Goal: Transaction & Acquisition: Obtain resource

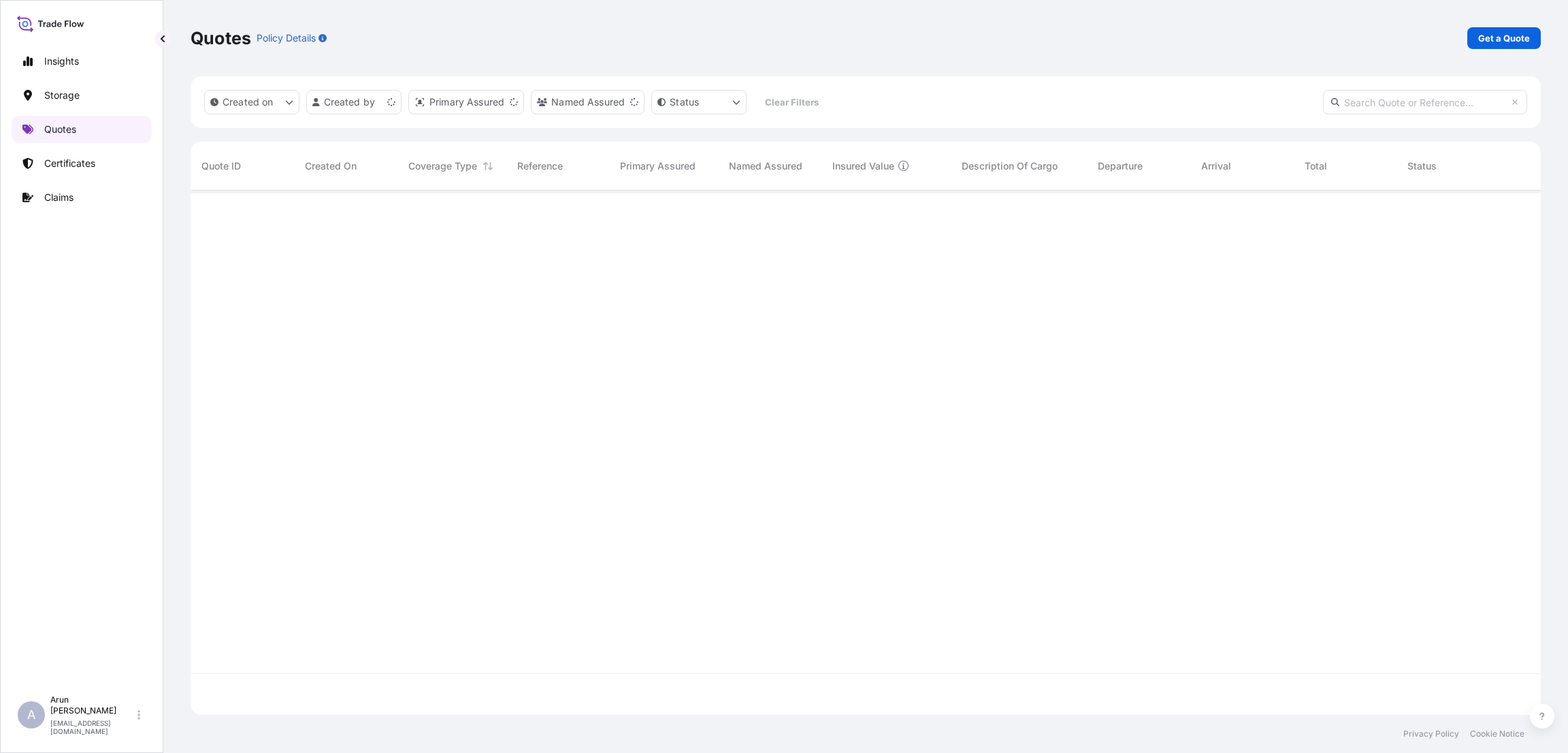
scroll to position [516, 1335]
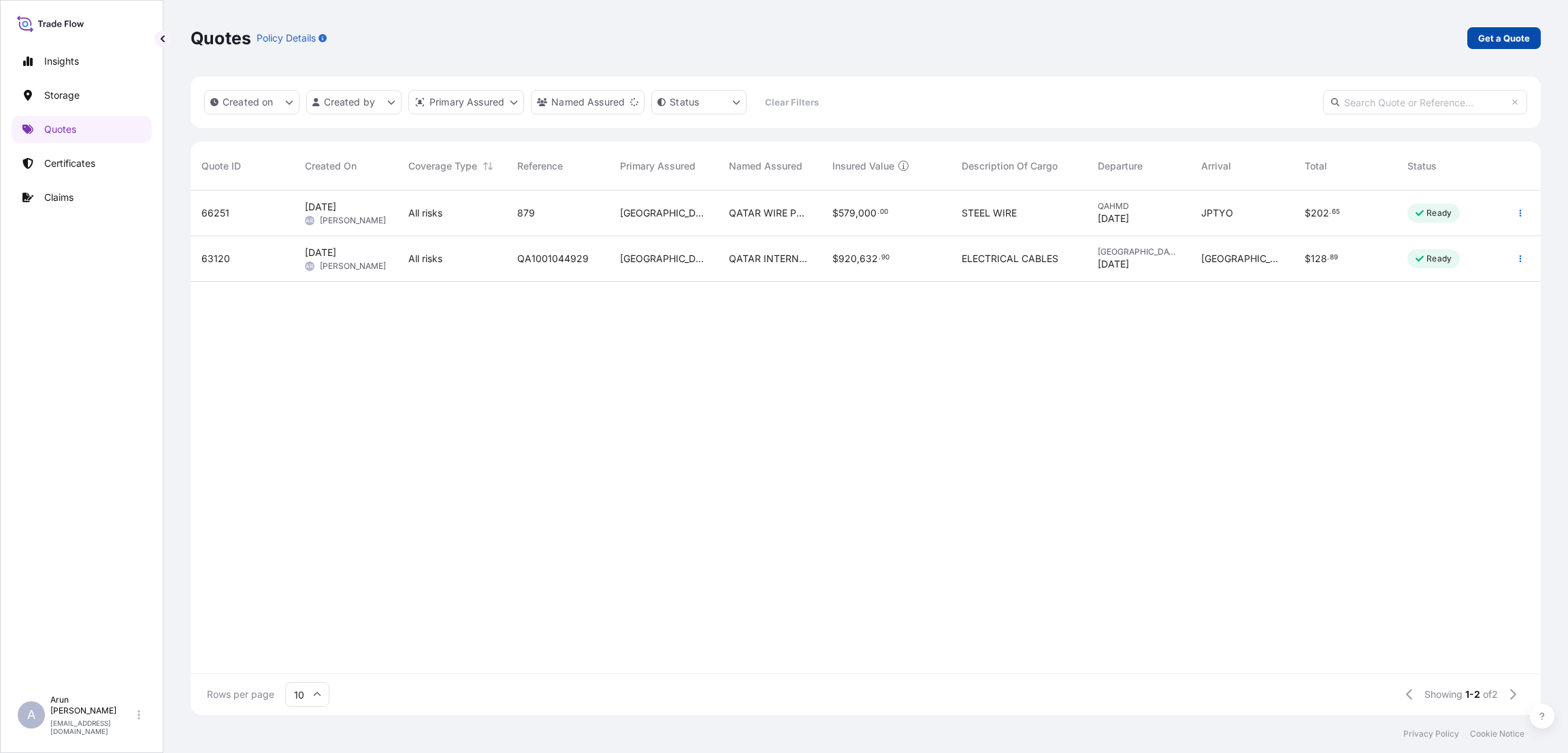
click at [1494, 40] on p "Get a Quote" at bounding box center [1504, 38] width 52 height 14
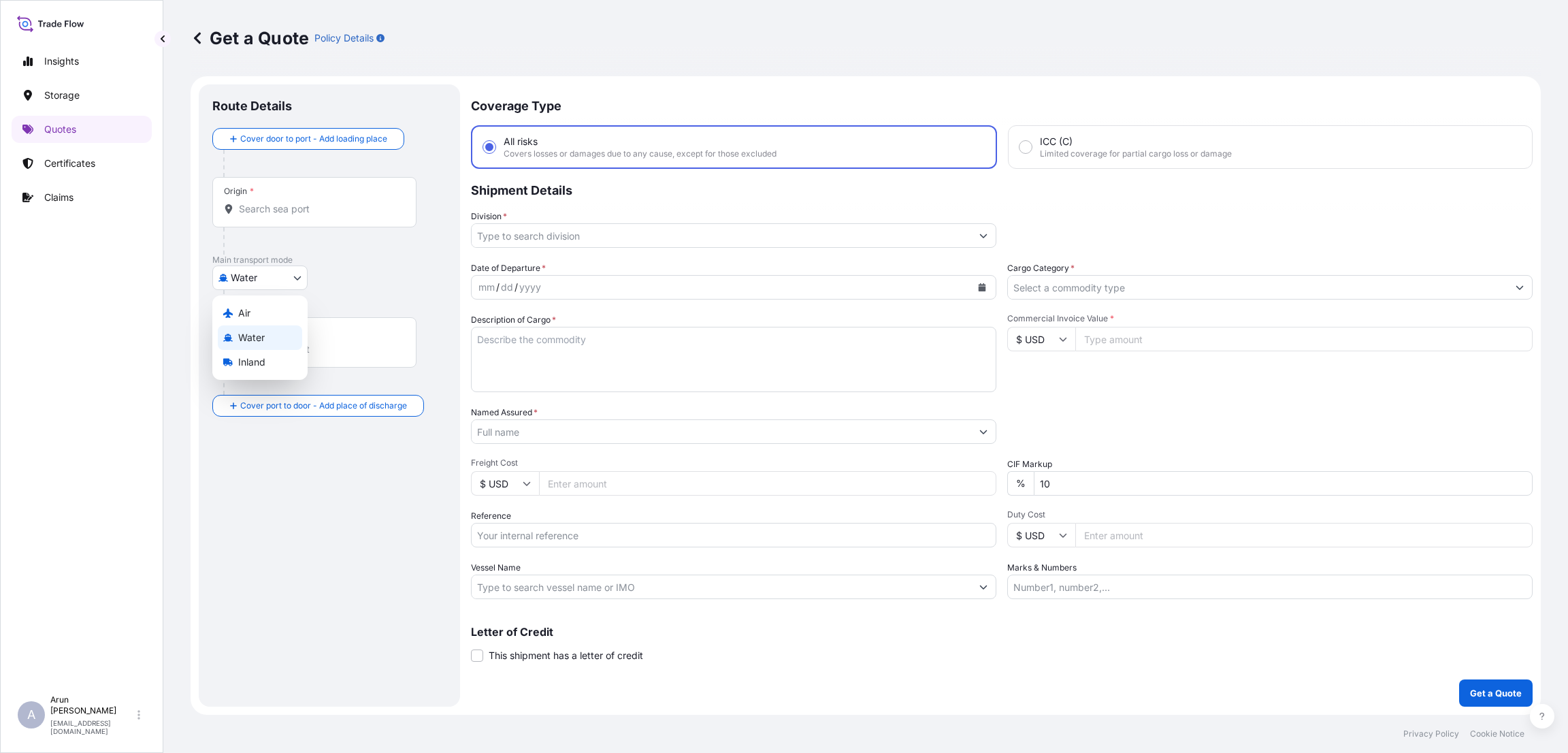
click at [299, 279] on body "Insights Storage Quotes Certificates Claims A [PERSON_NAME] [PERSON_NAME][EMAIL…" at bounding box center [784, 376] width 1568 height 753
click at [272, 356] on div "Inland" at bounding box center [260, 362] width 84 height 24
select select "Inland"
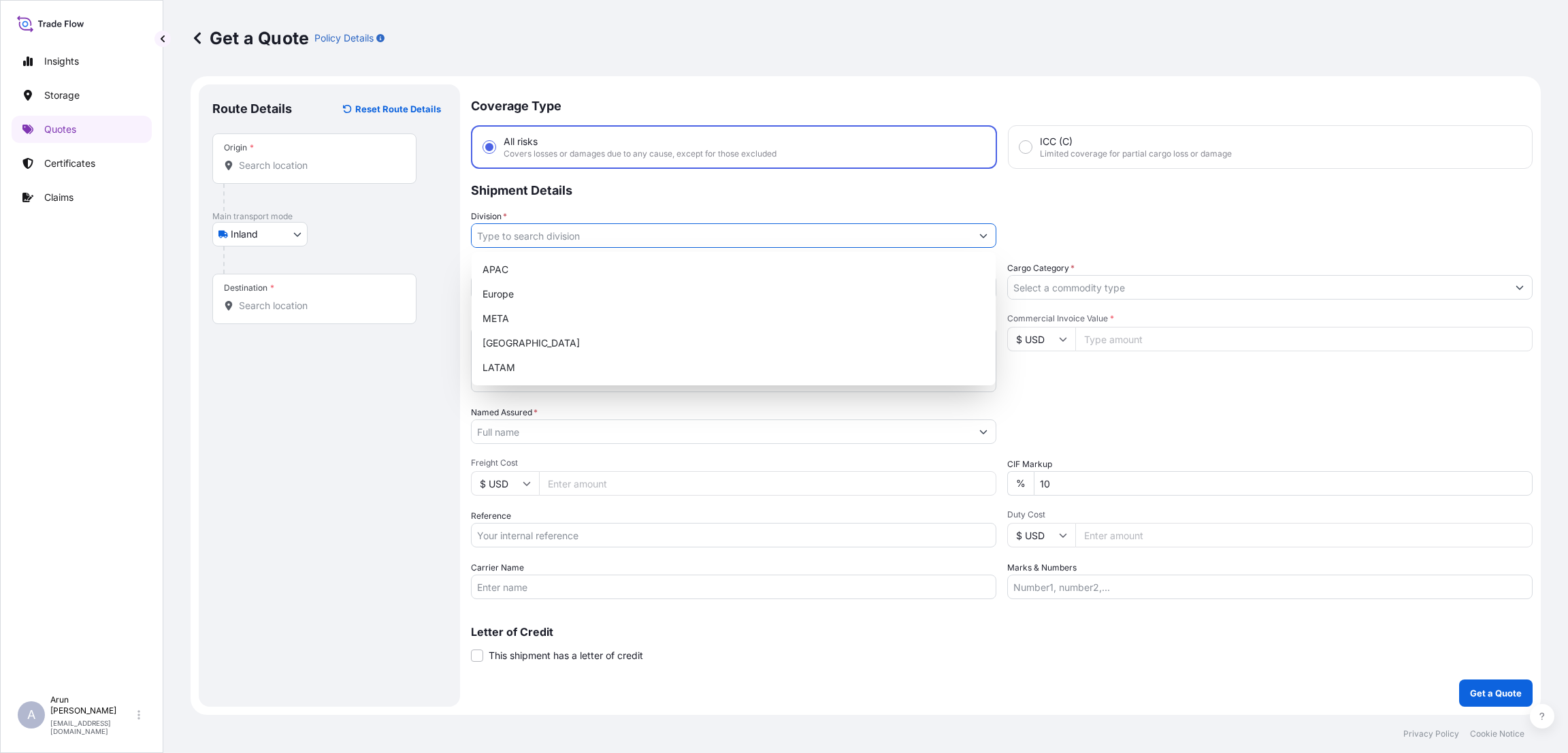
click at [611, 233] on input "Division *" at bounding box center [721, 235] width 500 height 24
click at [590, 328] on div "META" at bounding box center [734, 319] width 513 height 24
type input "META"
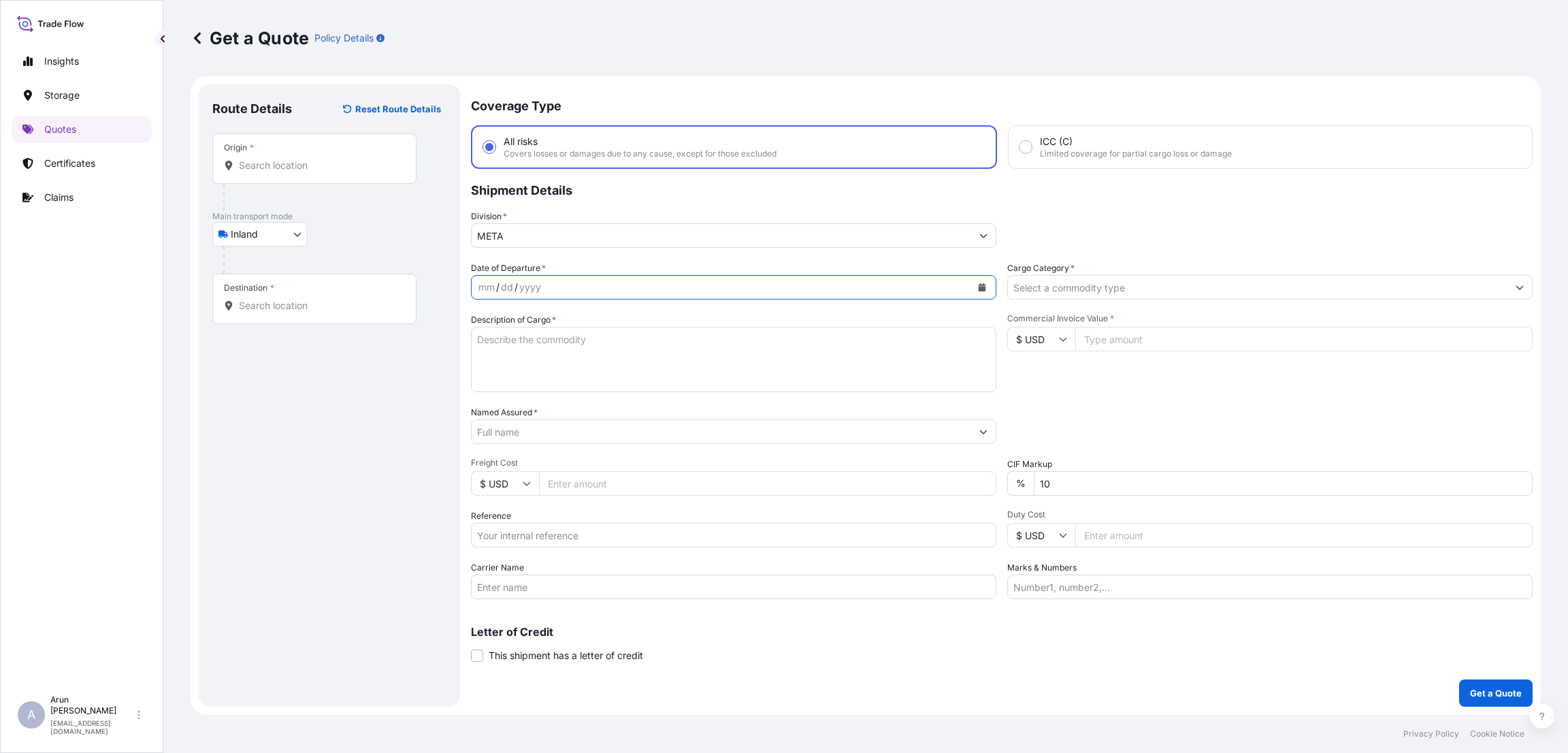
click at [979, 281] on button "Calendar" at bounding box center [982, 287] width 21 height 21
click at [524, 399] on div "8" at bounding box center [520, 401] width 24 height 24
click at [599, 337] on textarea "Description of Cargo *" at bounding box center [734, 359] width 525 height 65
click at [1114, 334] on input "Commercial Invoice Value *" at bounding box center [1304, 339] width 457 height 24
type input "42050"
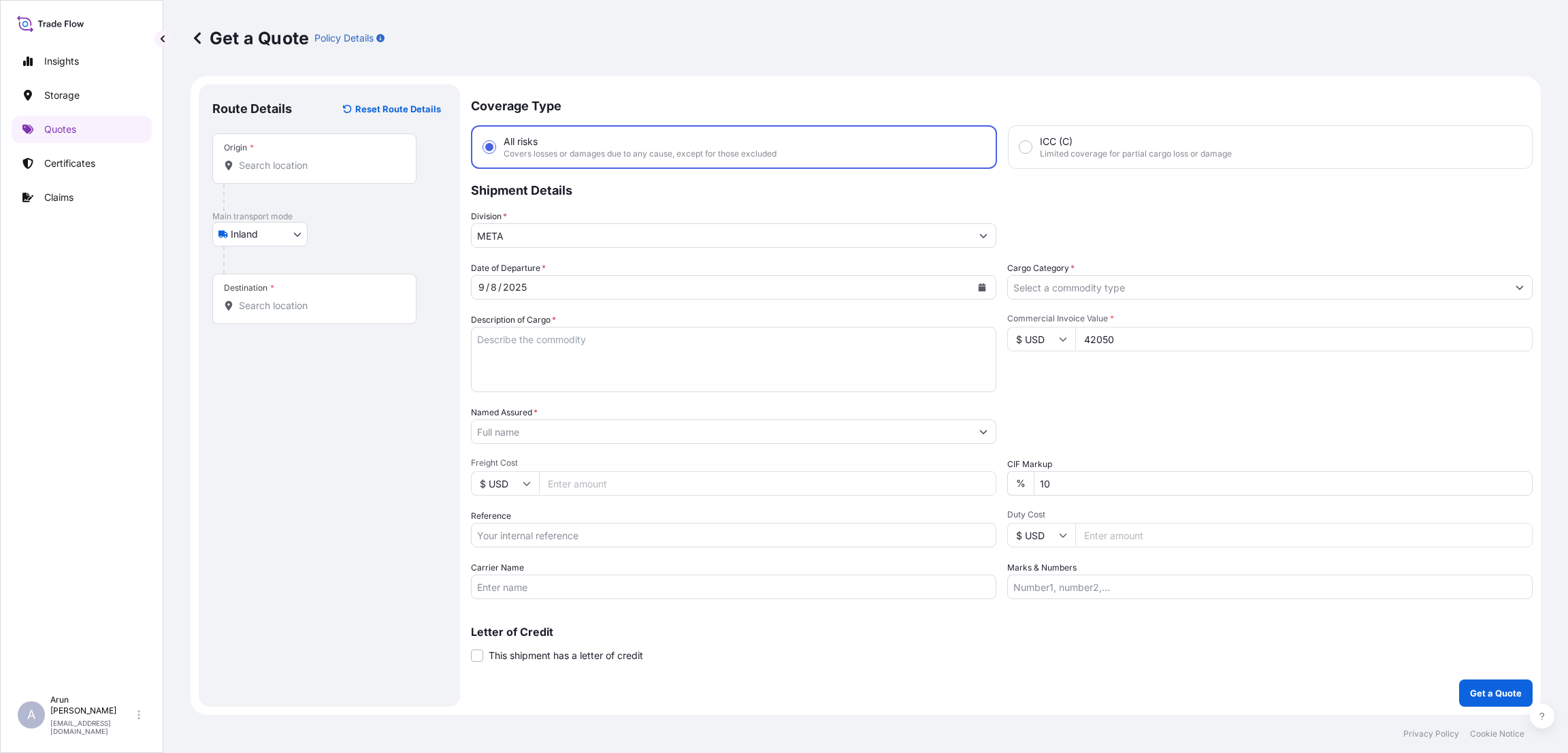
click at [579, 433] on input "Named Assured *" at bounding box center [721, 432] width 500 height 24
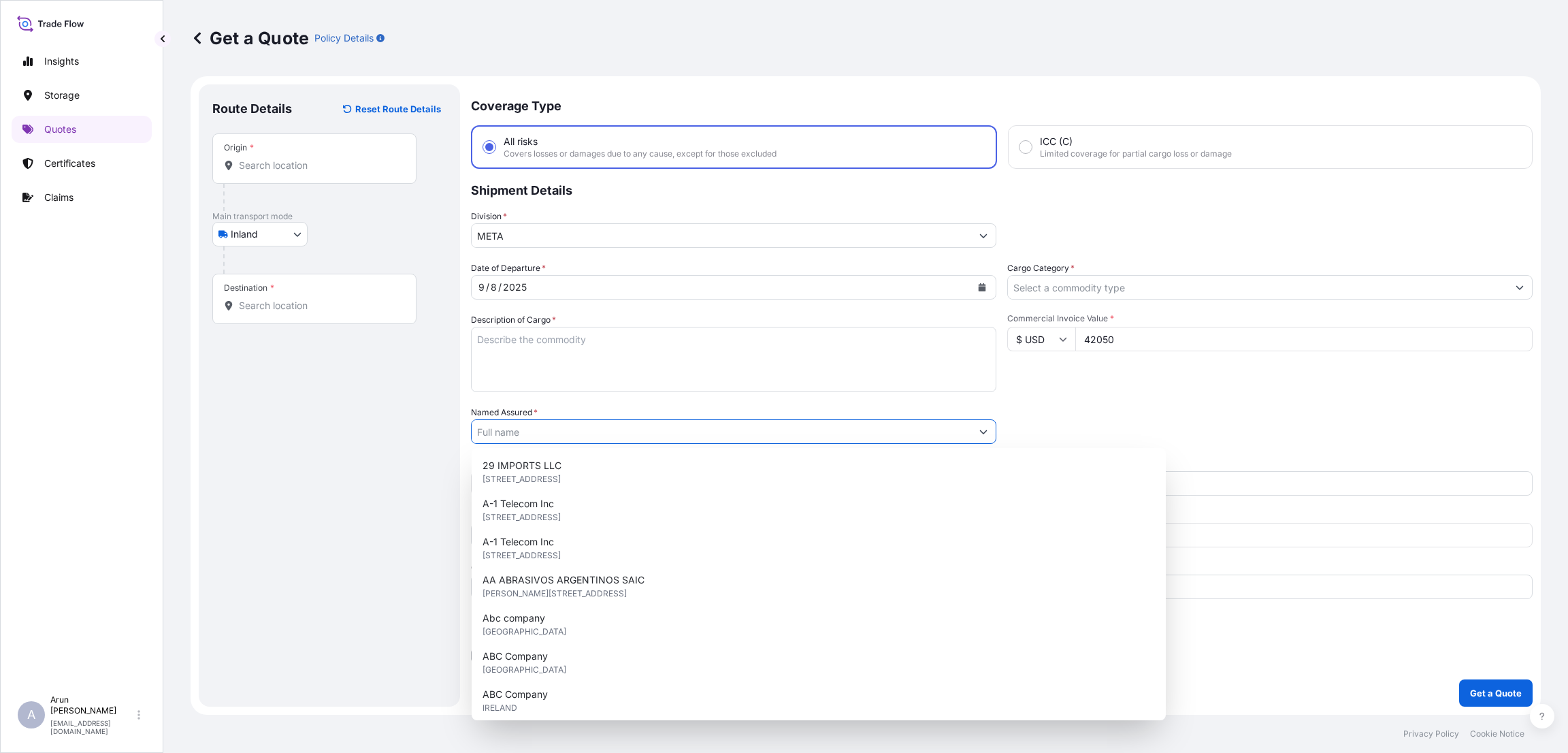
type input "q"
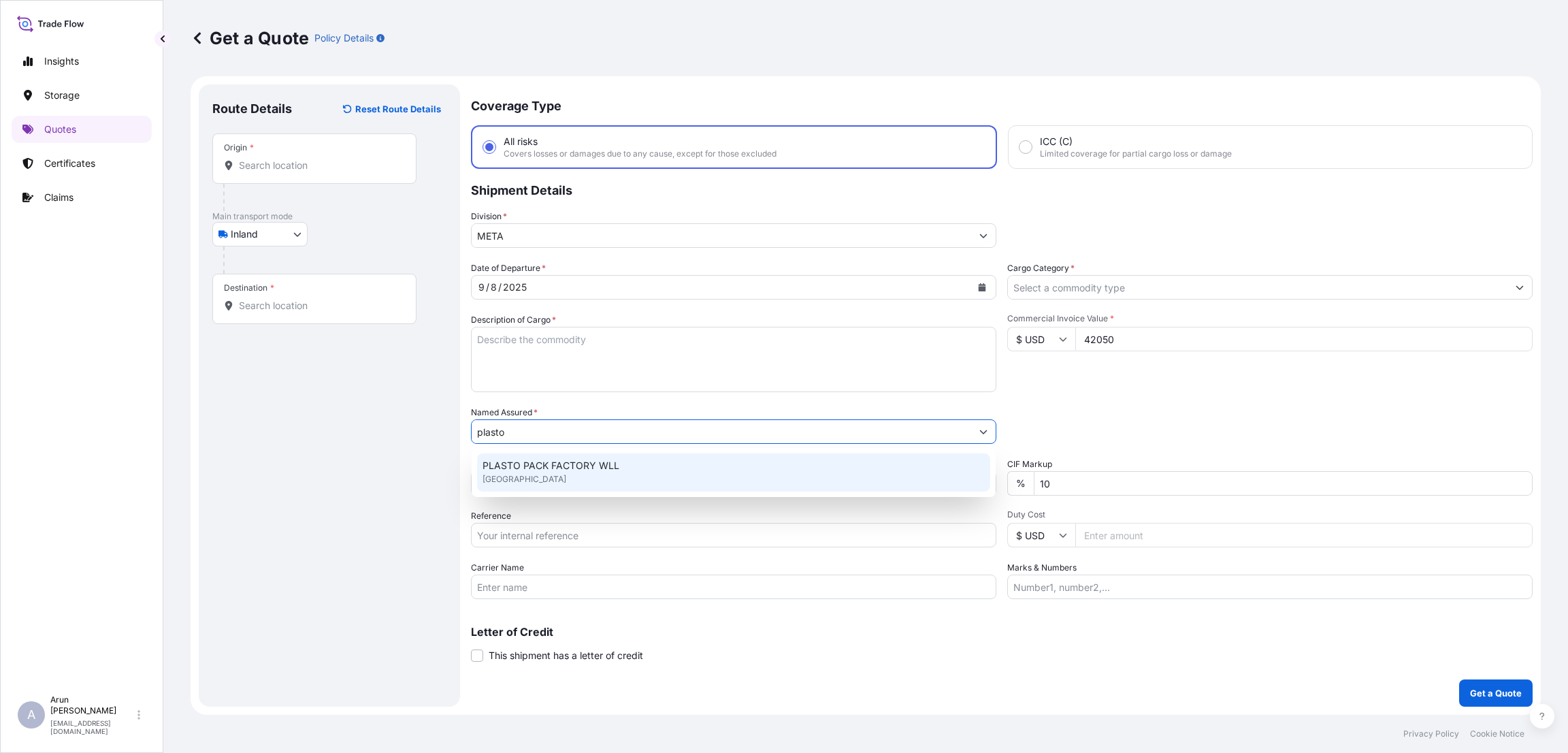
click at [602, 463] on span "PLASTO PACK FACTORY WLL" at bounding box center [550, 465] width 137 height 14
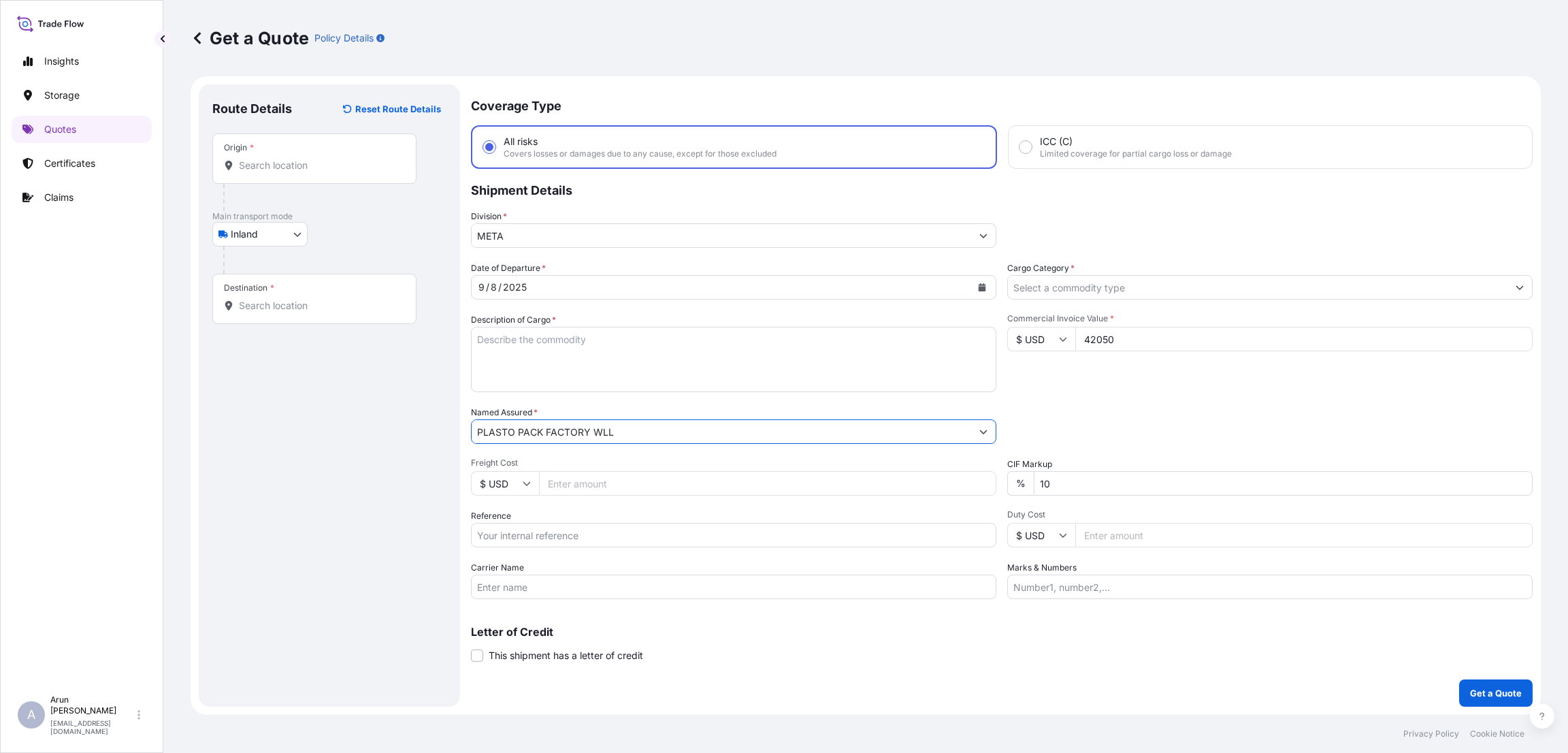
type input "PLASTO PACK FACTORY WLL"
click at [1045, 482] on input "10" at bounding box center [1283, 483] width 499 height 24
type input "0"
click at [578, 482] on input "Freight Cost" at bounding box center [767, 483] width 457 height 24
type input "900"
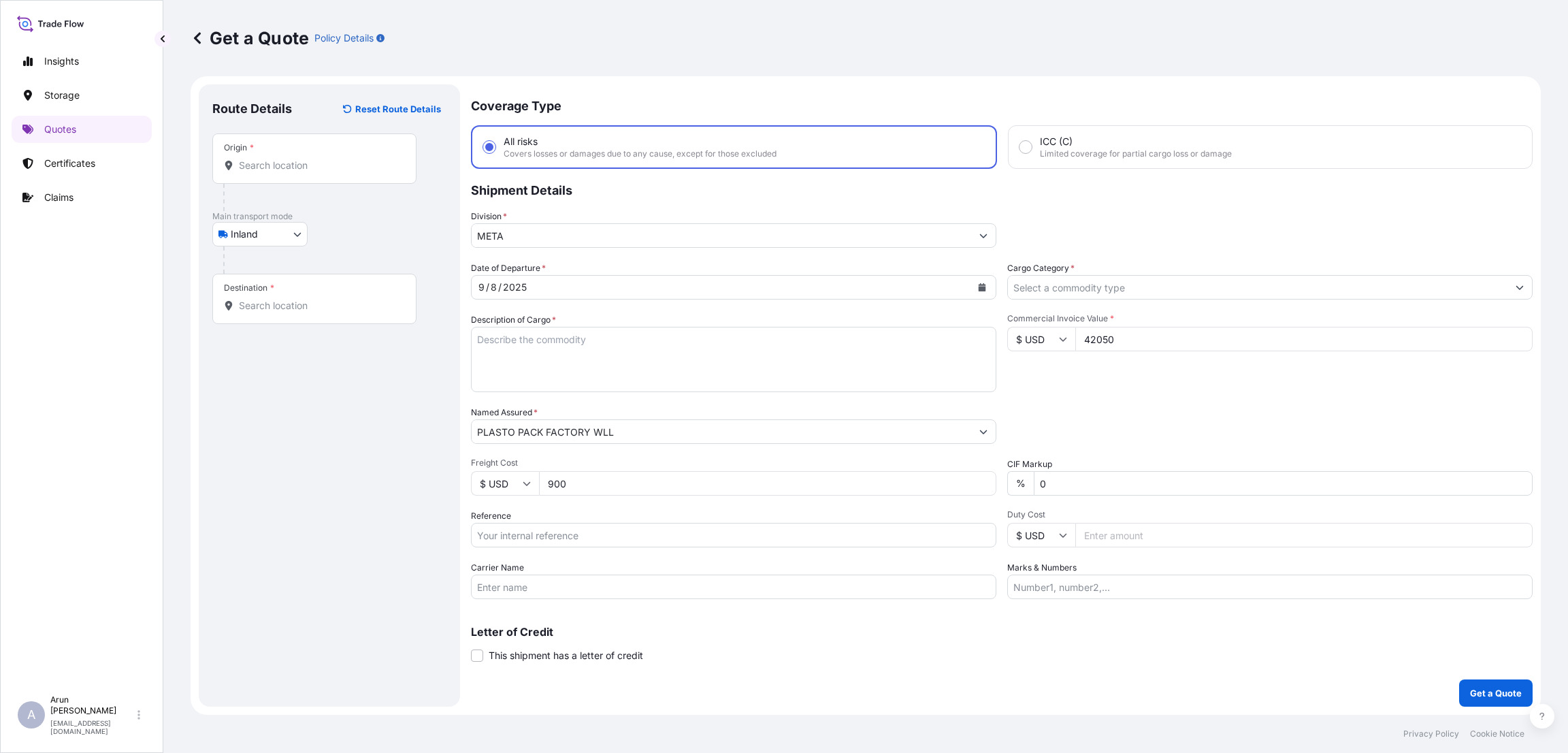
click at [610, 532] on input "Reference" at bounding box center [734, 535] width 525 height 24
type input "130/25"
click at [549, 580] on input "Carrier Name" at bounding box center [734, 587] width 525 height 24
click at [848, 633] on p "Letter of Credit" at bounding box center [1002, 631] width 1062 height 11
click at [699, 580] on input "Carrier Name" at bounding box center [734, 587] width 525 height 24
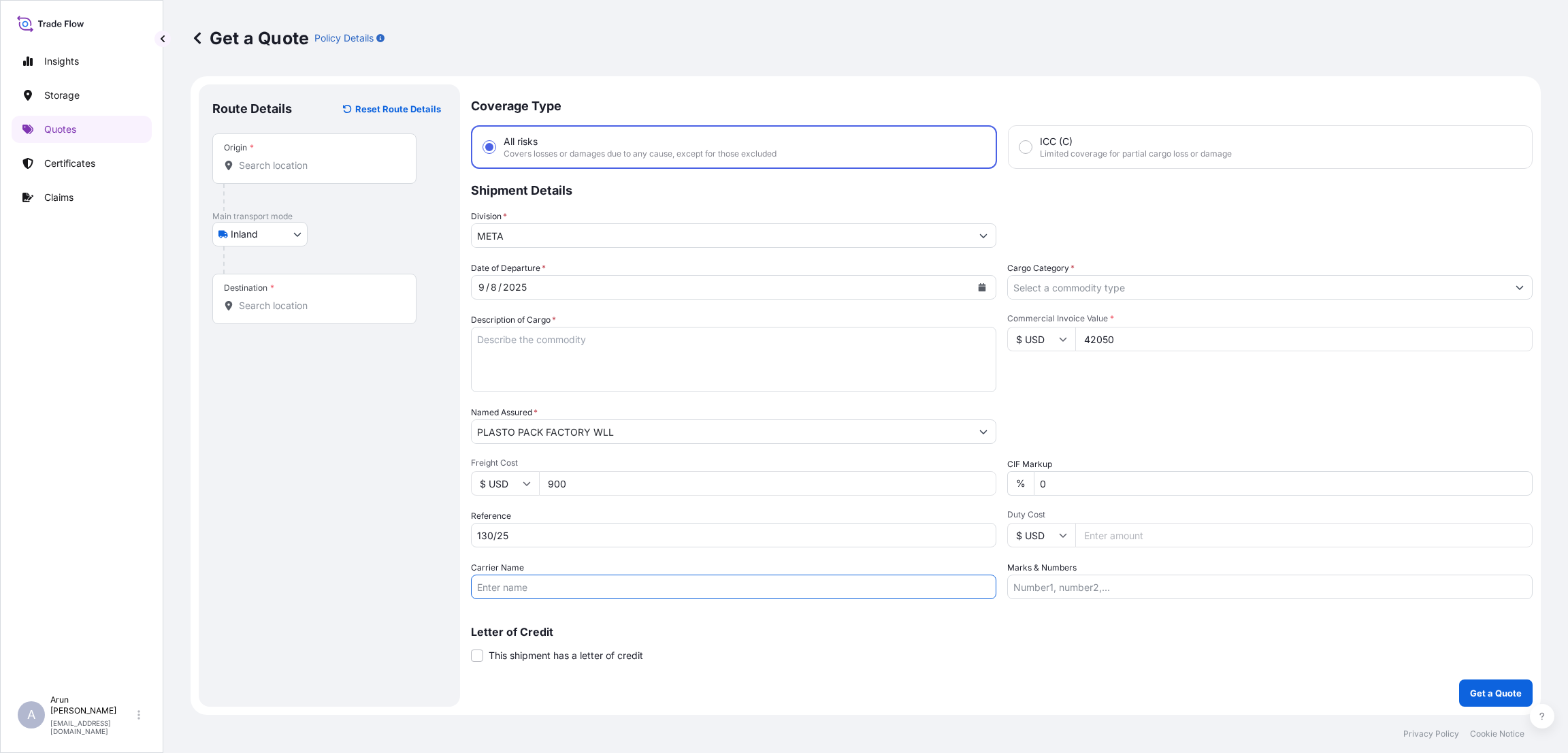
drag, startPoint x: 756, startPoint y: 642, endPoint x: 758, endPoint y: 624, distance: 18.1
click at [756, 642] on div "Letter of Credit This shipment has a letter of credit Letter of credit * Letter…" at bounding box center [1002, 644] width 1062 height 36
click at [757, 586] on input "Carrier Name" at bounding box center [734, 587] width 525 height 24
click at [1084, 593] on input "Marks & Numbers" at bounding box center [1270, 587] width 525 height 24
type input "i"
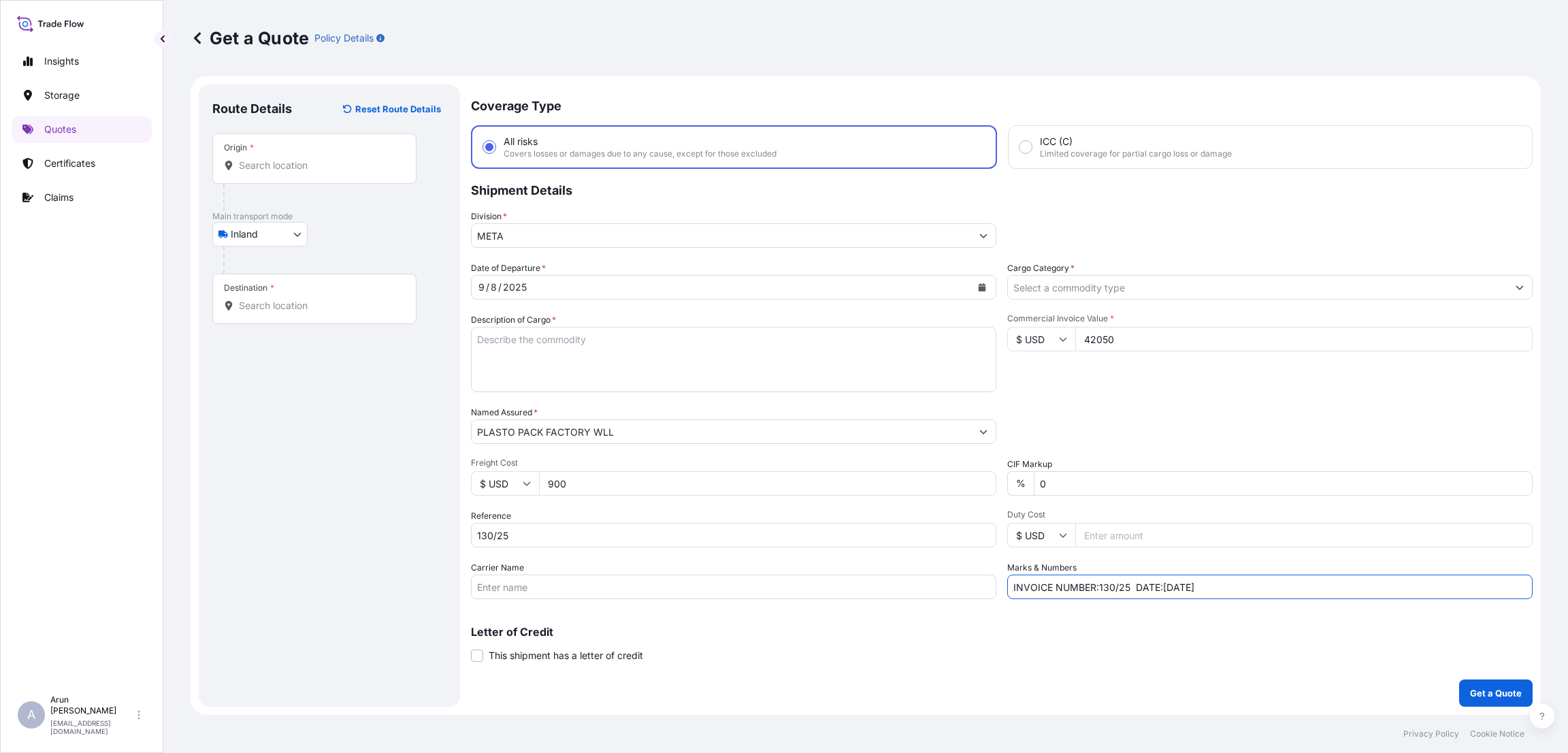
type input "INVOICE NUMBER:130/25 DATE:[DATE]"
click at [548, 351] on textarea "Description of Cargo *" at bounding box center [734, 359] width 525 height 65
type textarea "EMULSION"
click at [1099, 412] on div "Packing Category Type to search a container mode Please select a primary mode o…" at bounding box center [1270, 424] width 525 height 38
click at [293, 230] on body "Insights Storage Quotes Certificates Claims A [PERSON_NAME] [PERSON_NAME][EMAIL…" at bounding box center [784, 376] width 1568 height 753
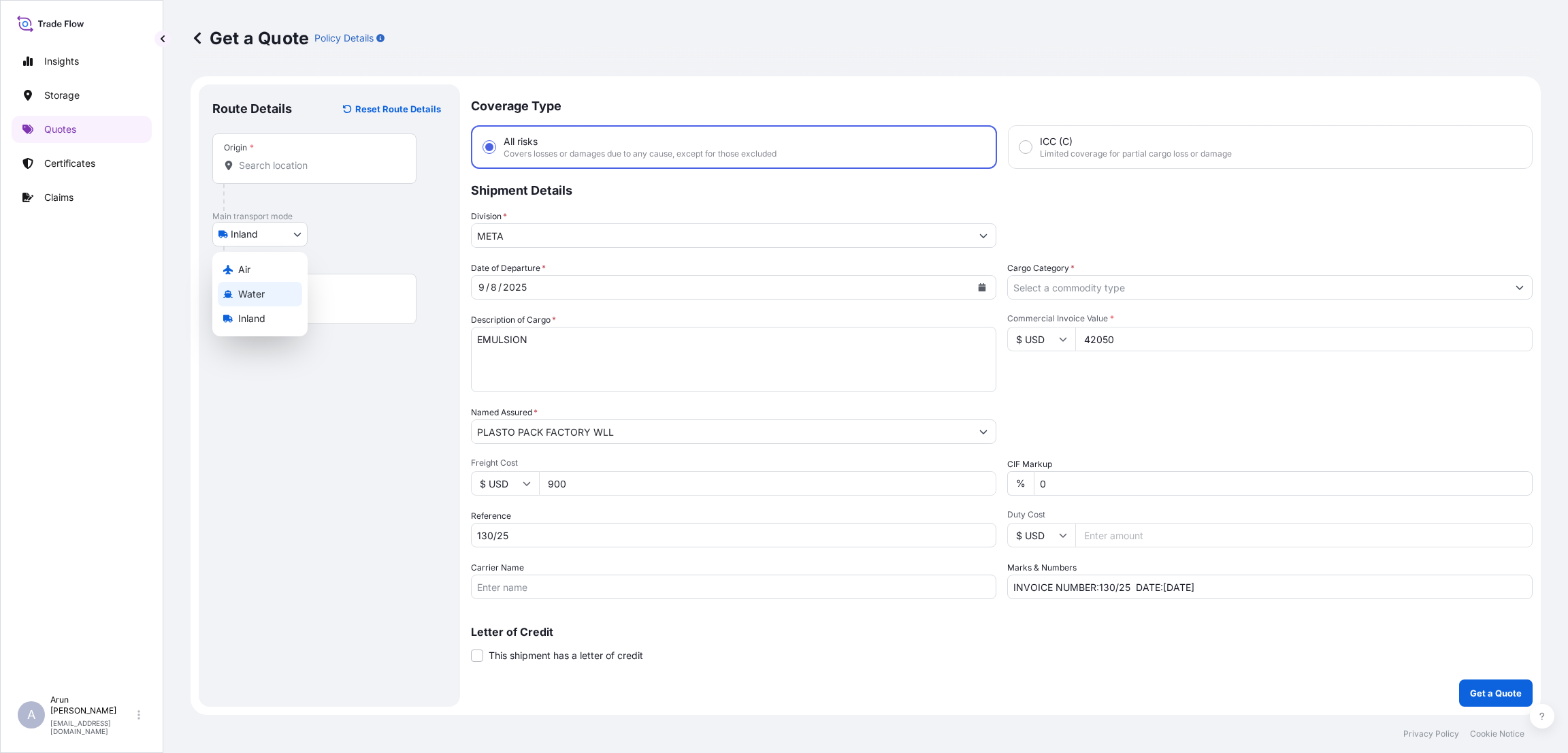
click at [264, 294] on div "Water" at bounding box center [260, 294] width 84 height 24
click at [330, 161] on input "Place of loading" at bounding box center [319, 165] width 160 height 14
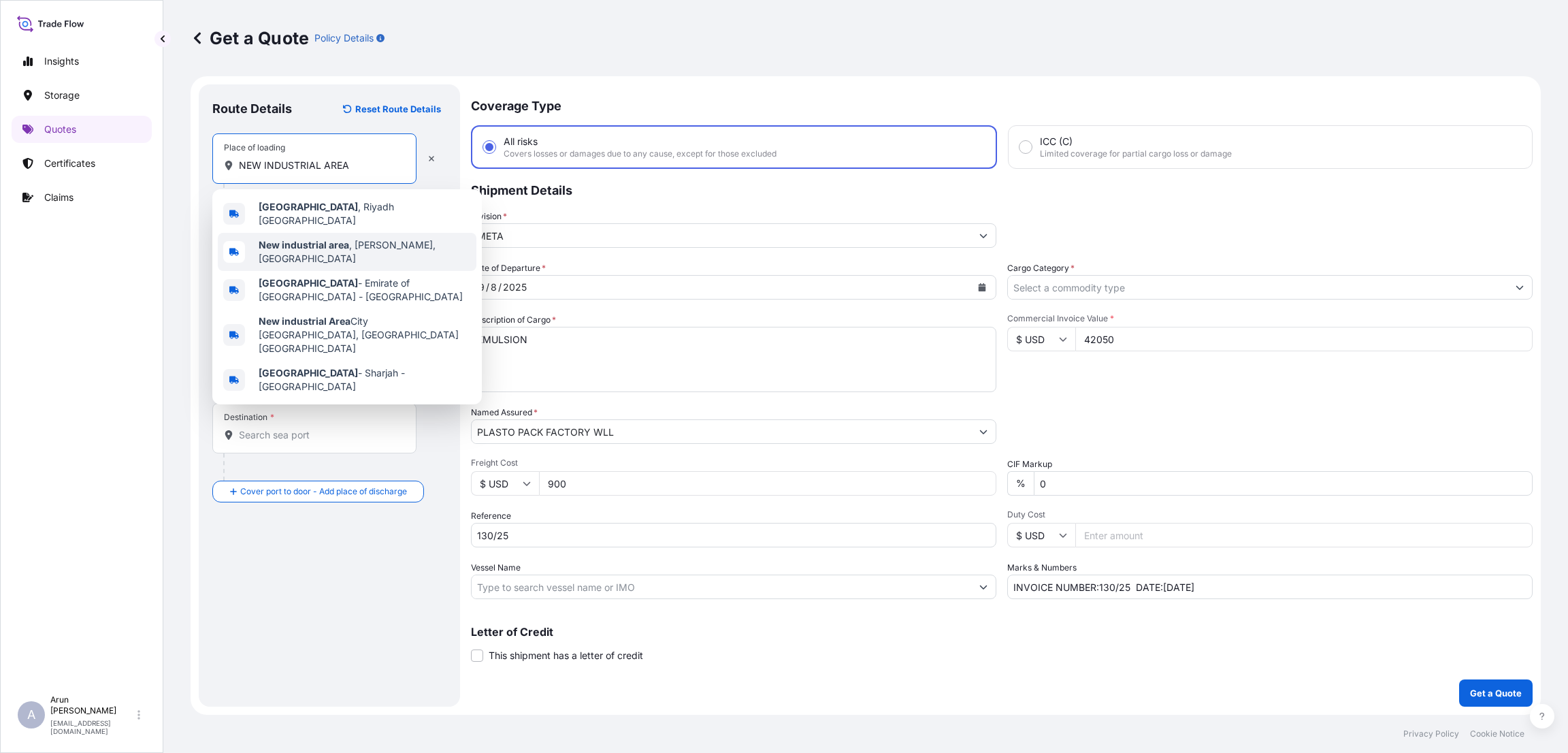
click at [312, 239] on b "New industrial area" at bounding box center [303, 245] width 90 height 11
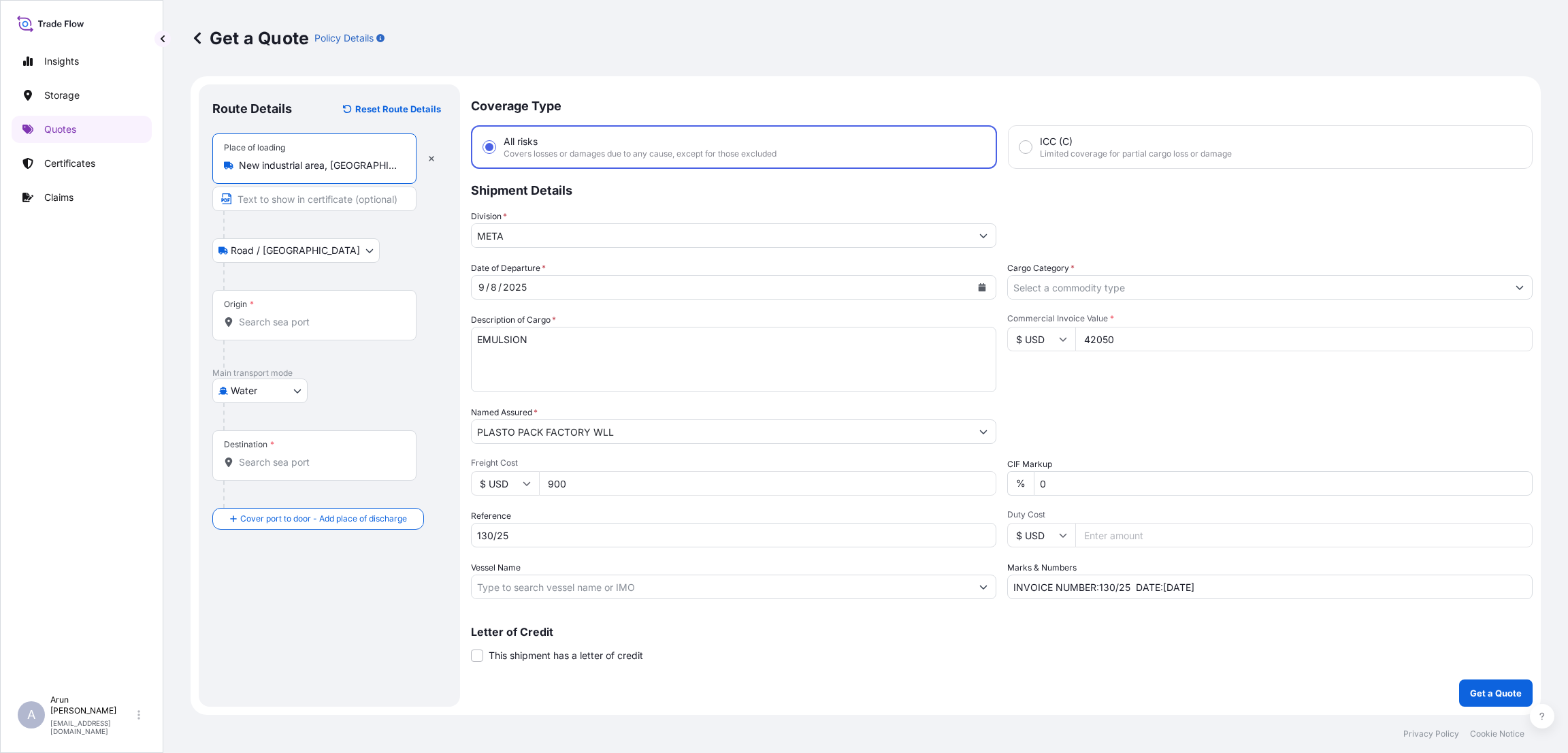
type input "New industrial area, [GEOGRAPHIC_DATA], [GEOGRAPHIC_DATA]"
click at [291, 198] on input "Text to appear on certificate" at bounding box center [314, 199] width 204 height 24
type input "PLASTO PACK"
click at [316, 198] on input "PLASTO PACK" at bounding box center [314, 199] width 204 height 24
type input "PLASTO PACK FACTORY WLL"
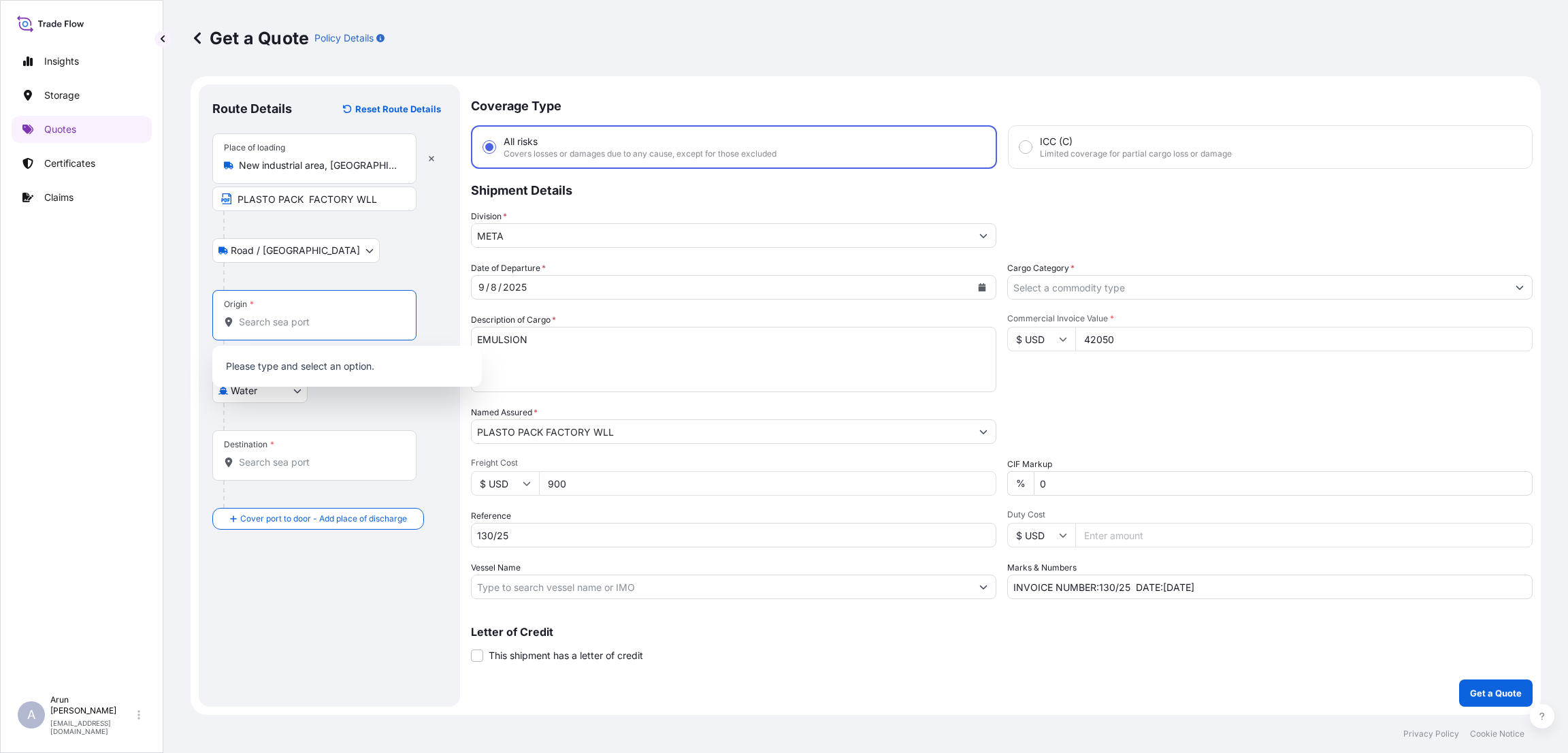
click at [280, 327] on input "Origin *" at bounding box center [319, 321] width 160 height 14
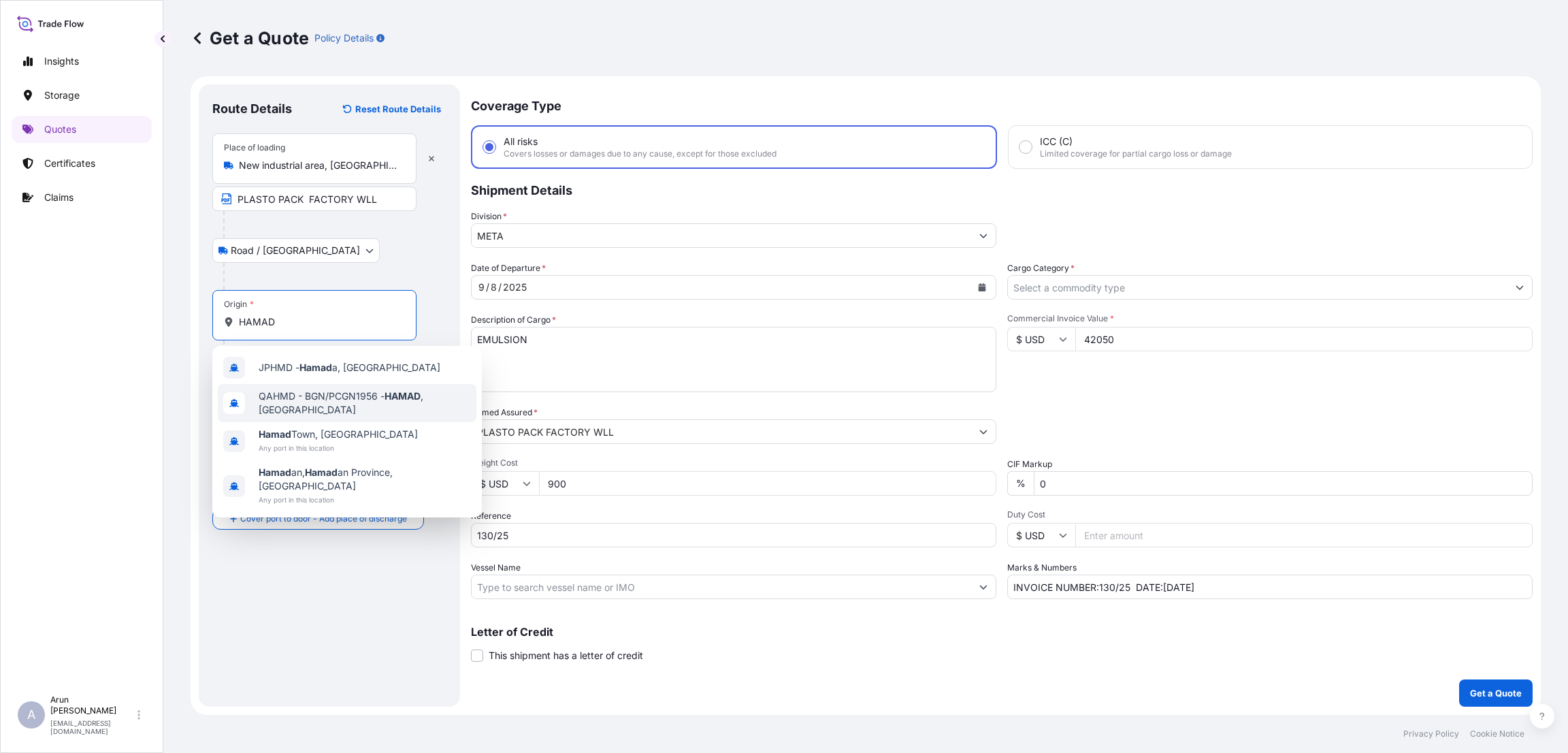
click at [374, 396] on span "QAHMD - BGN/PCGN1956 - HAMAD , [GEOGRAPHIC_DATA]" at bounding box center [364, 403] width 213 height 27
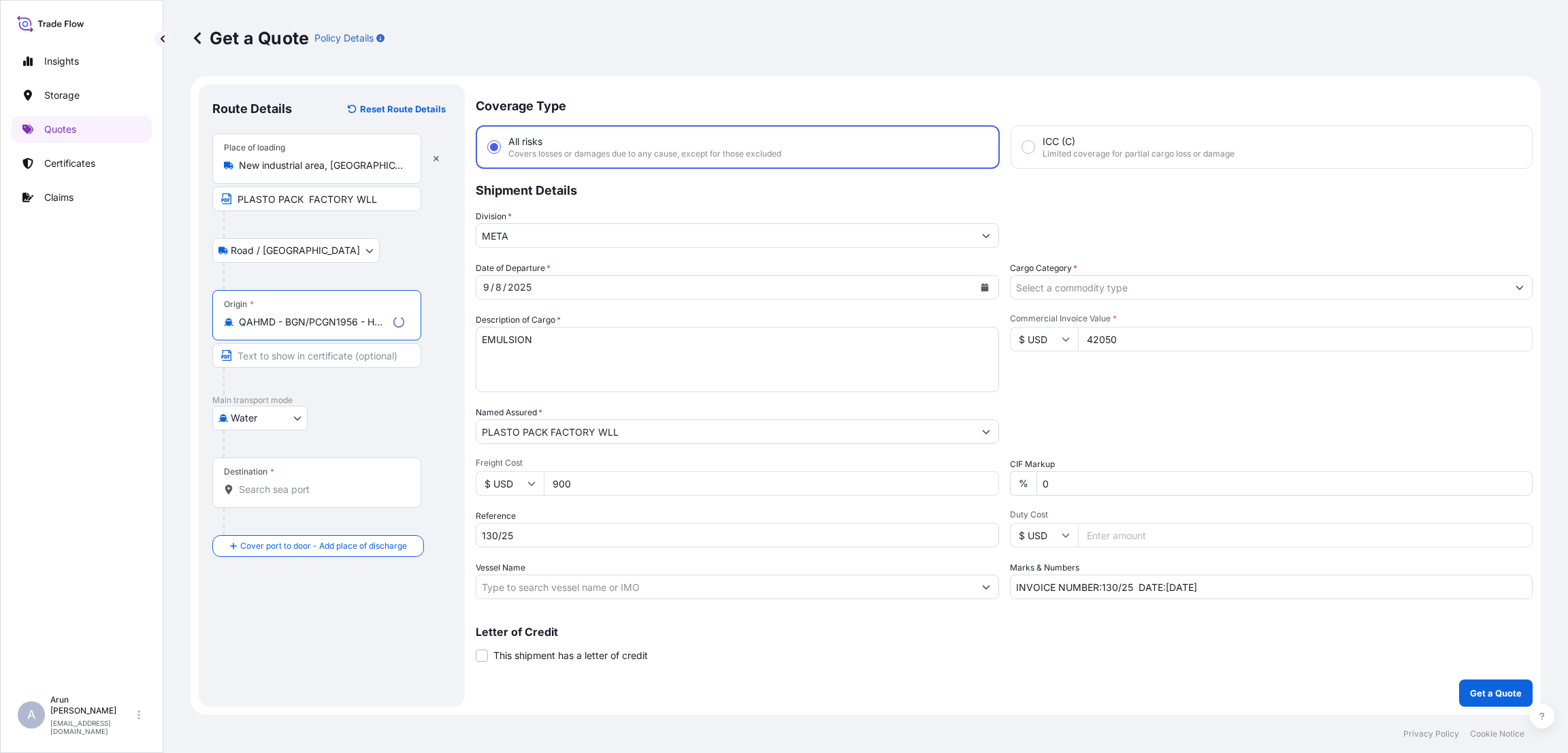
type input "QAHMD - BGN/PCGN1956 - HAMAD, [GEOGRAPHIC_DATA]"
click at [281, 487] on input "Destination *" at bounding box center [319, 489] width 160 height 14
type input "KWSWK - Shuwaikh, [GEOGRAPHIC_DATA]"
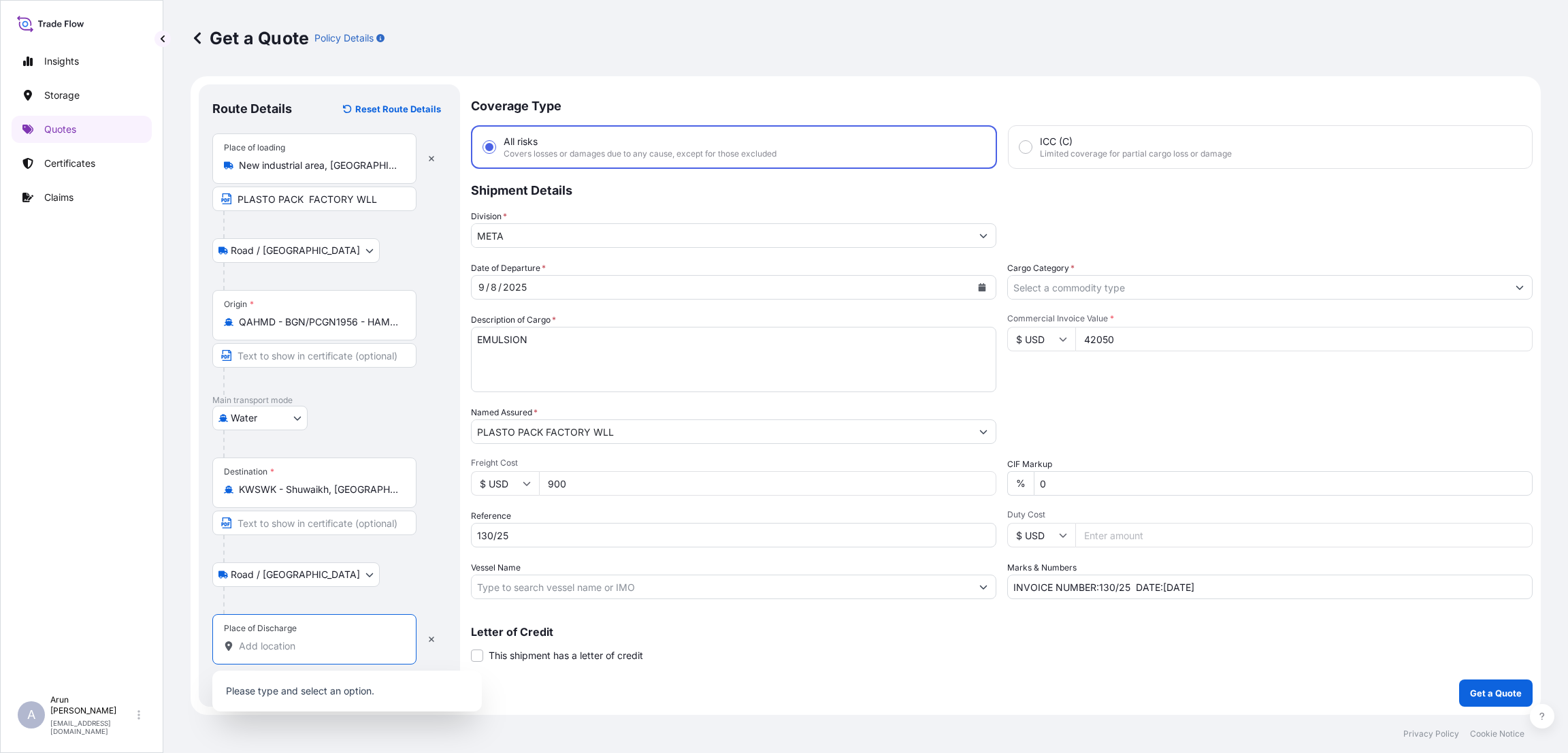
click at [289, 643] on input "Place of Discharge" at bounding box center [319, 646] width 160 height 14
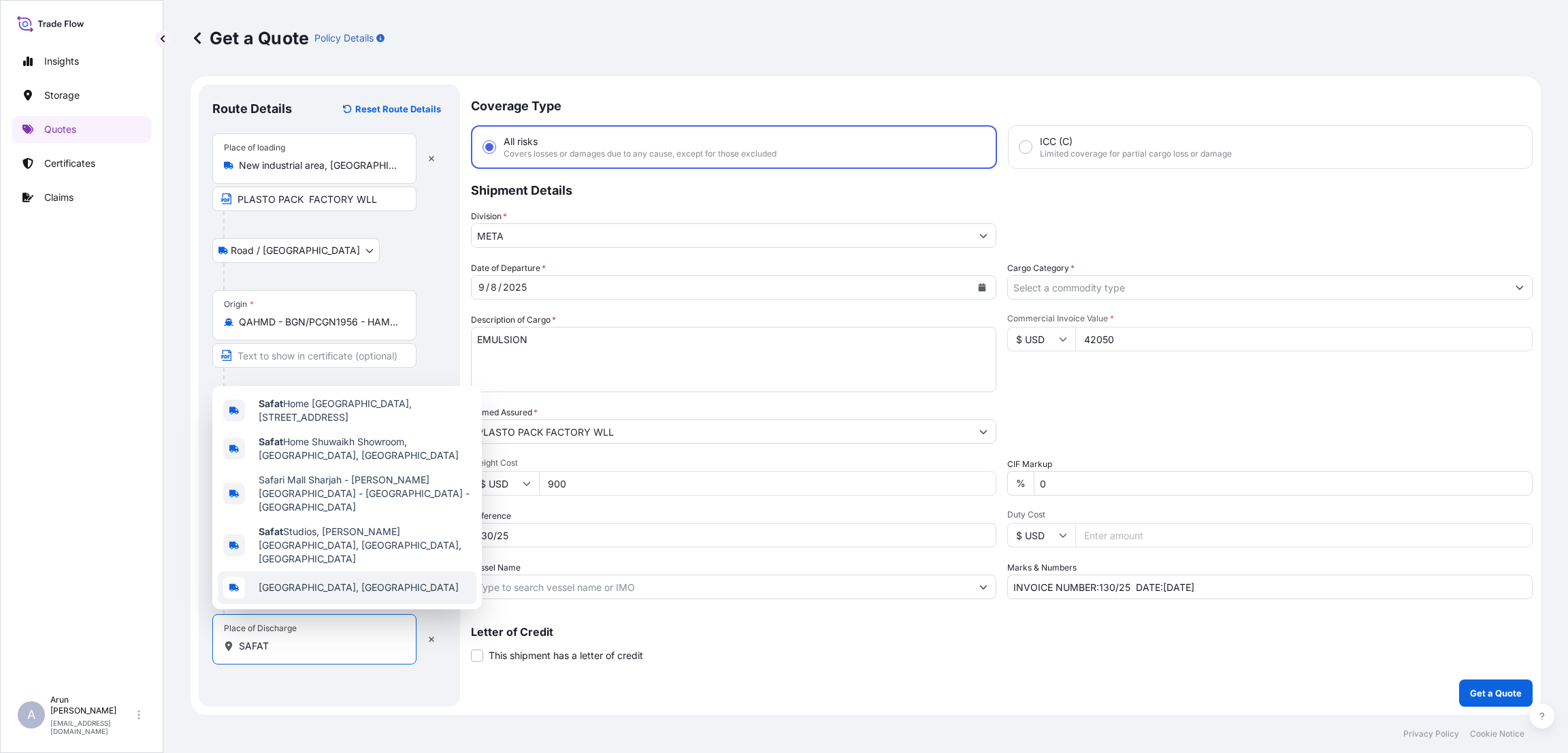
click at [279, 650] on input "SAFAT" at bounding box center [319, 646] width 160 height 14
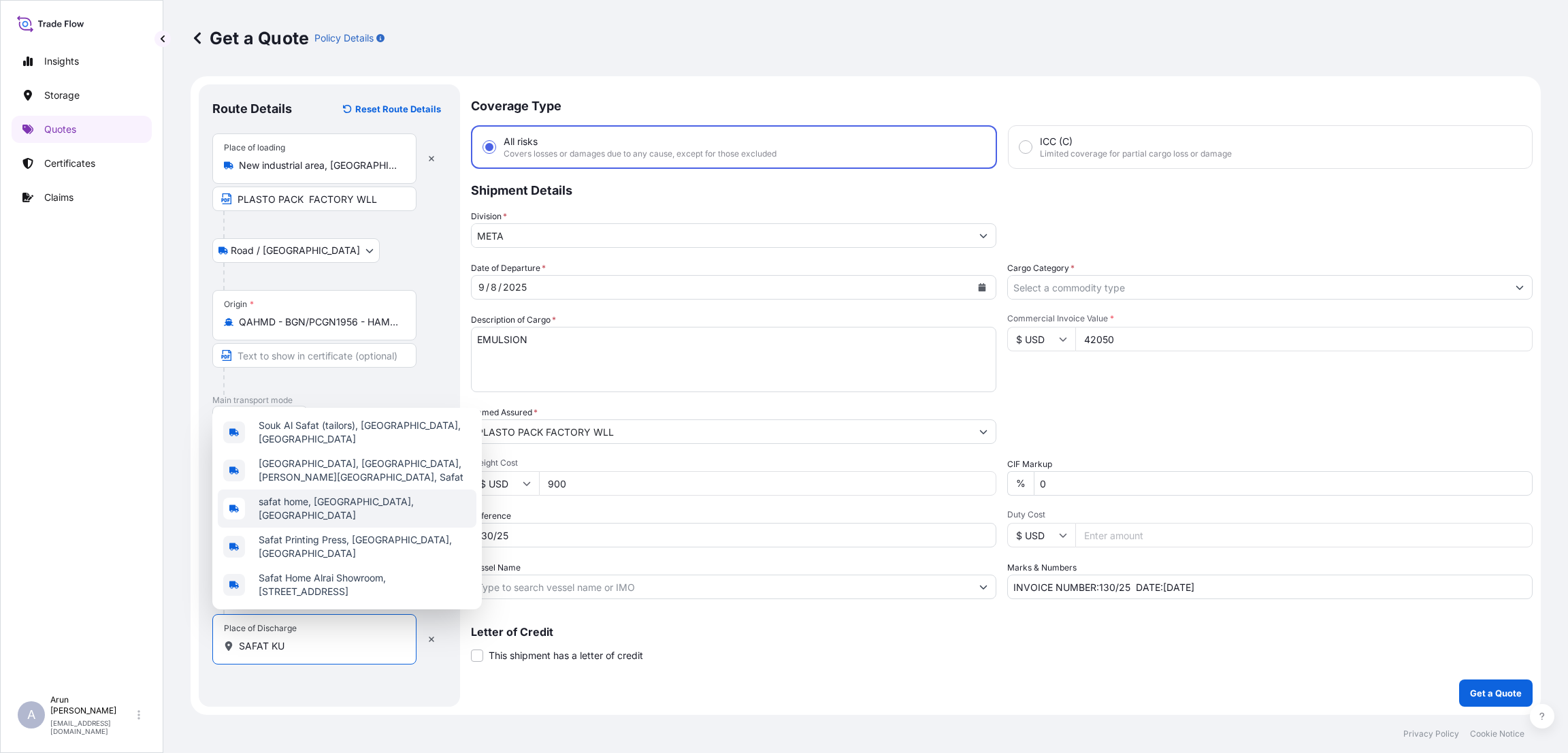
click at [308, 518] on span "safat home, [GEOGRAPHIC_DATA], [GEOGRAPHIC_DATA]" at bounding box center [364, 508] width 213 height 27
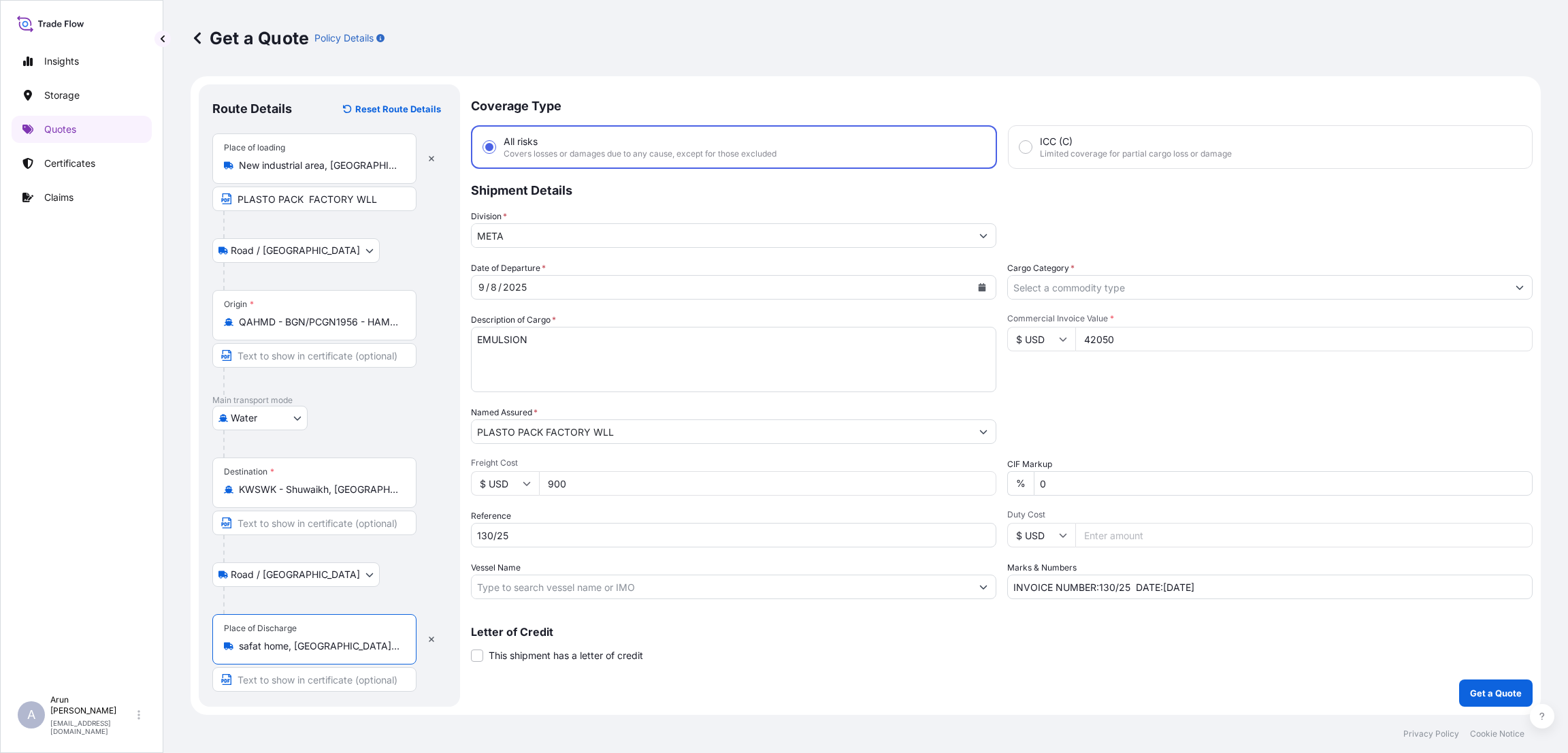
type input "safat home, [GEOGRAPHIC_DATA], [GEOGRAPHIC_DATA]"
click at [1161, 282] on input "Cargo Category *" at bounding box center [1257, 287] width 500 height 24
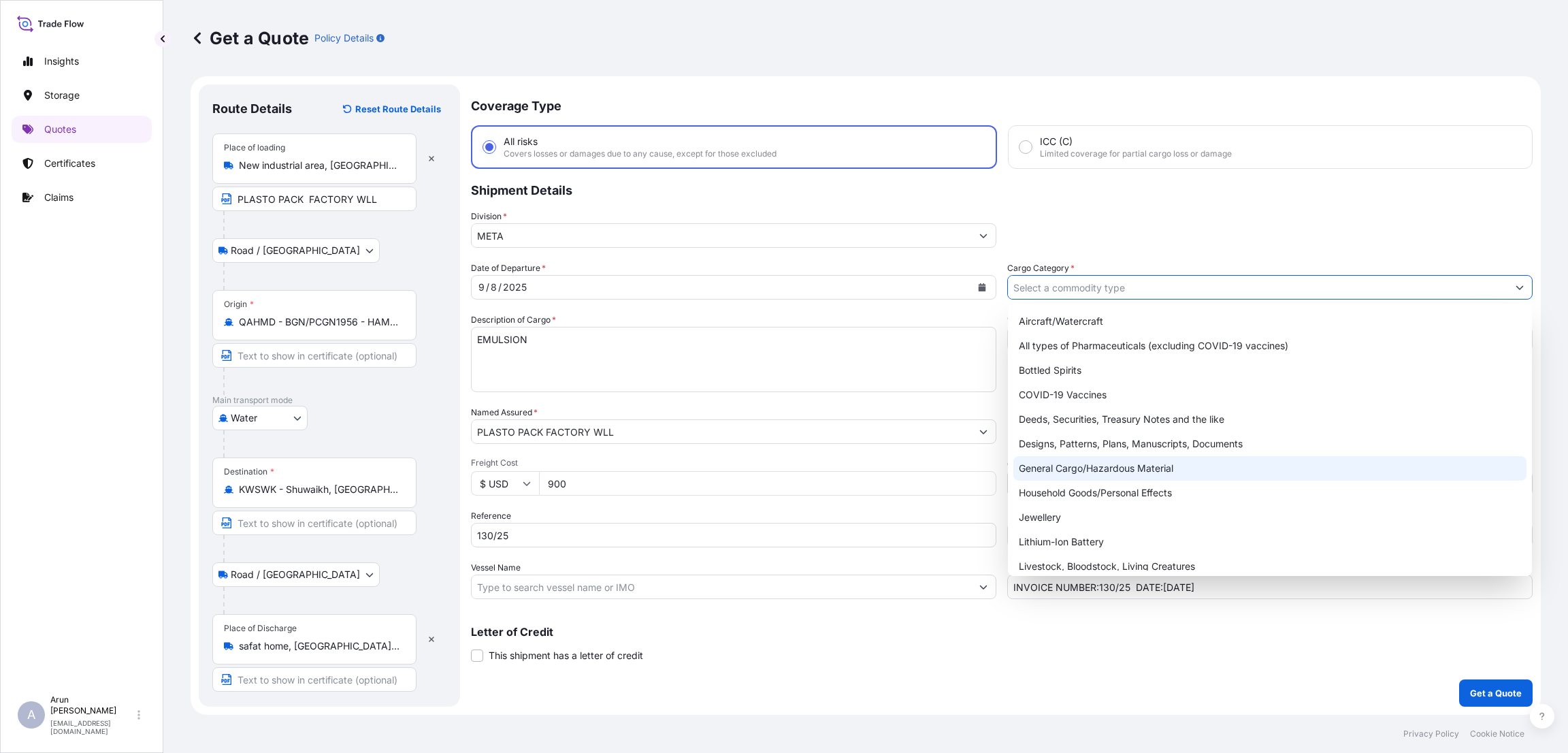
click at [1108, 461] on div "General Cargo/Hazardous Material" at bounding box center [1270, 468] width 513 height 24
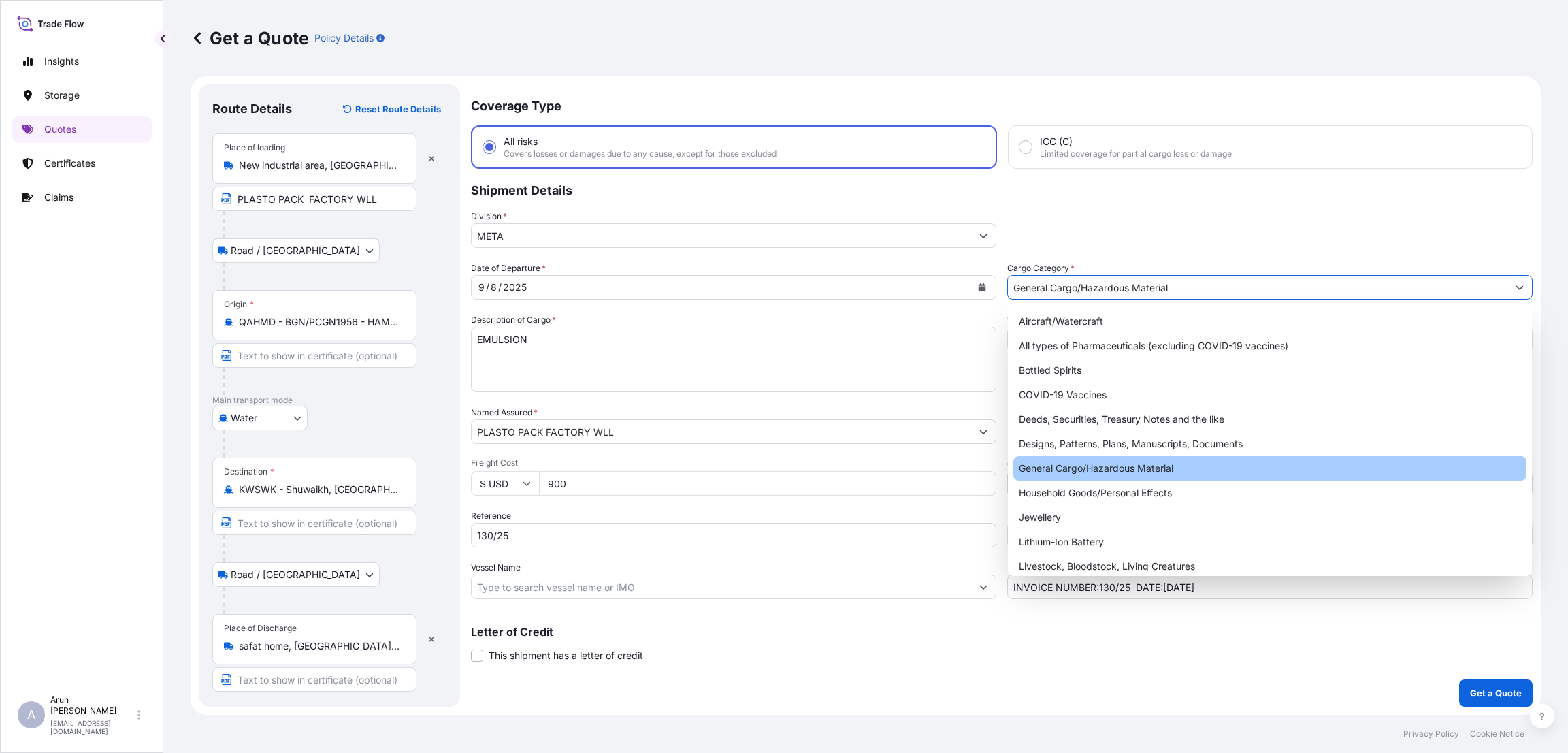
type input "General Cargo/Hazardous Material"
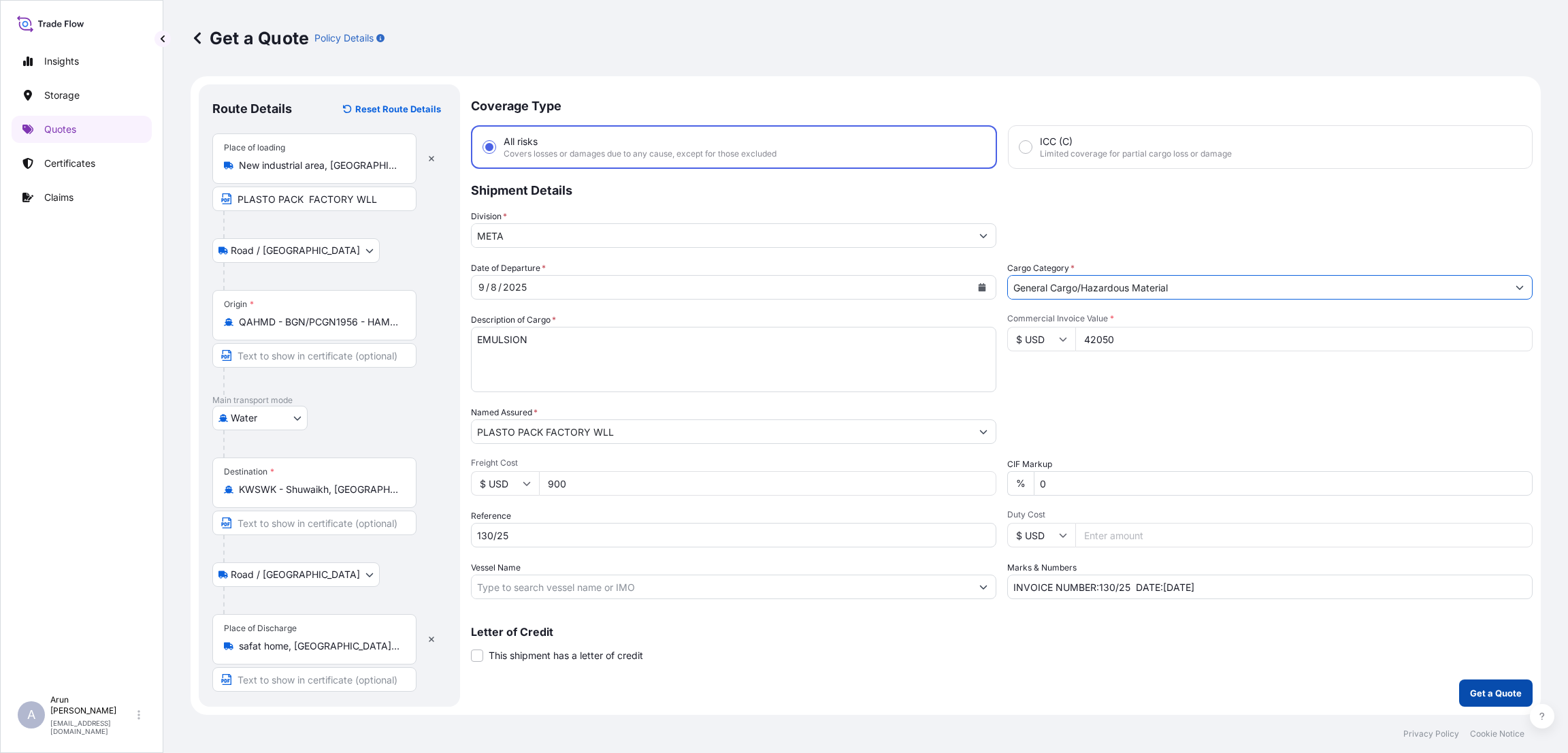
click at [1510, 680] on button "Get a Quote" at bounding box center [1496, 693] width 74 height 27
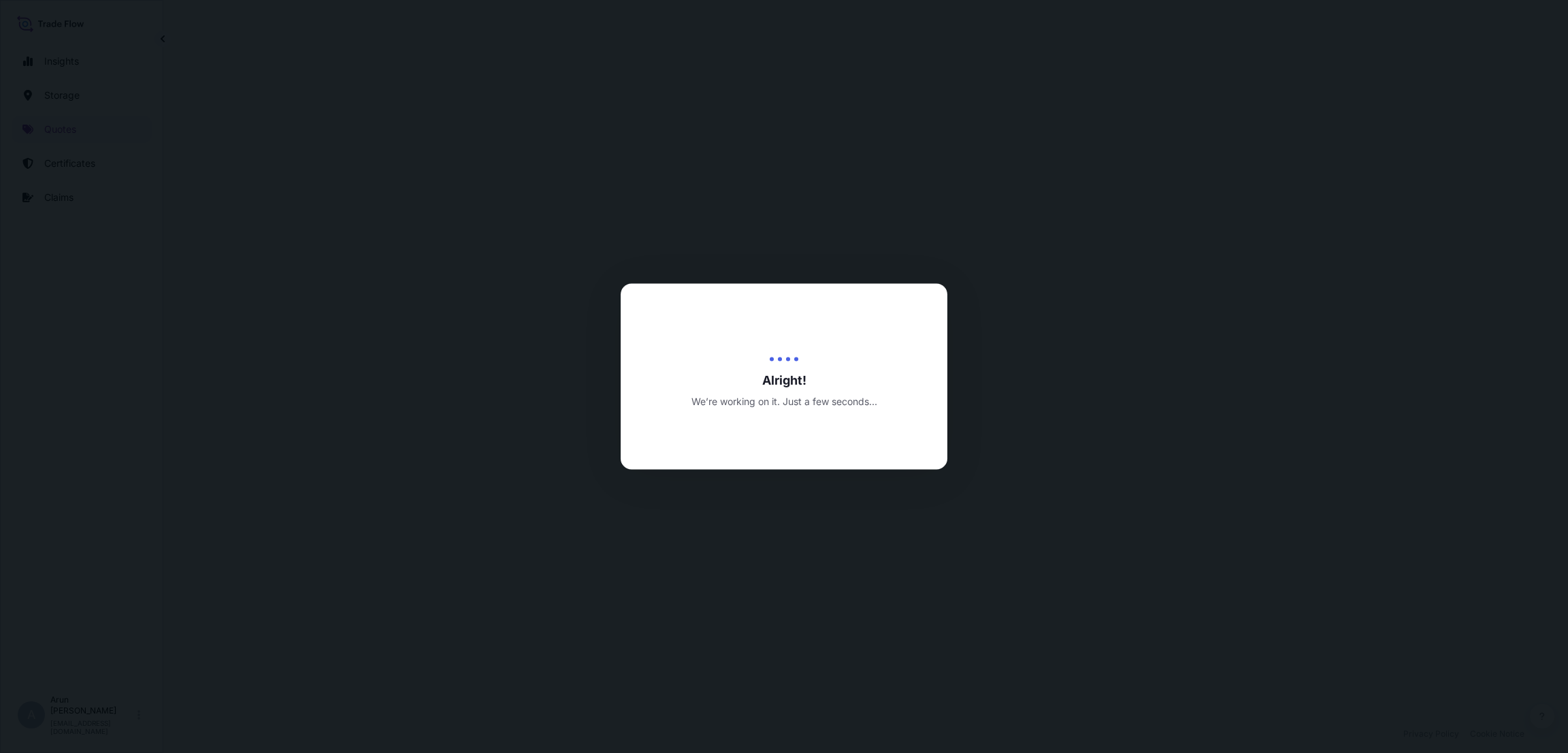
select select "Road / [GEOGRAPHIC_DATA]"
select select "Water"
select select "Road / [GEOGRAPHIC_DATA]"
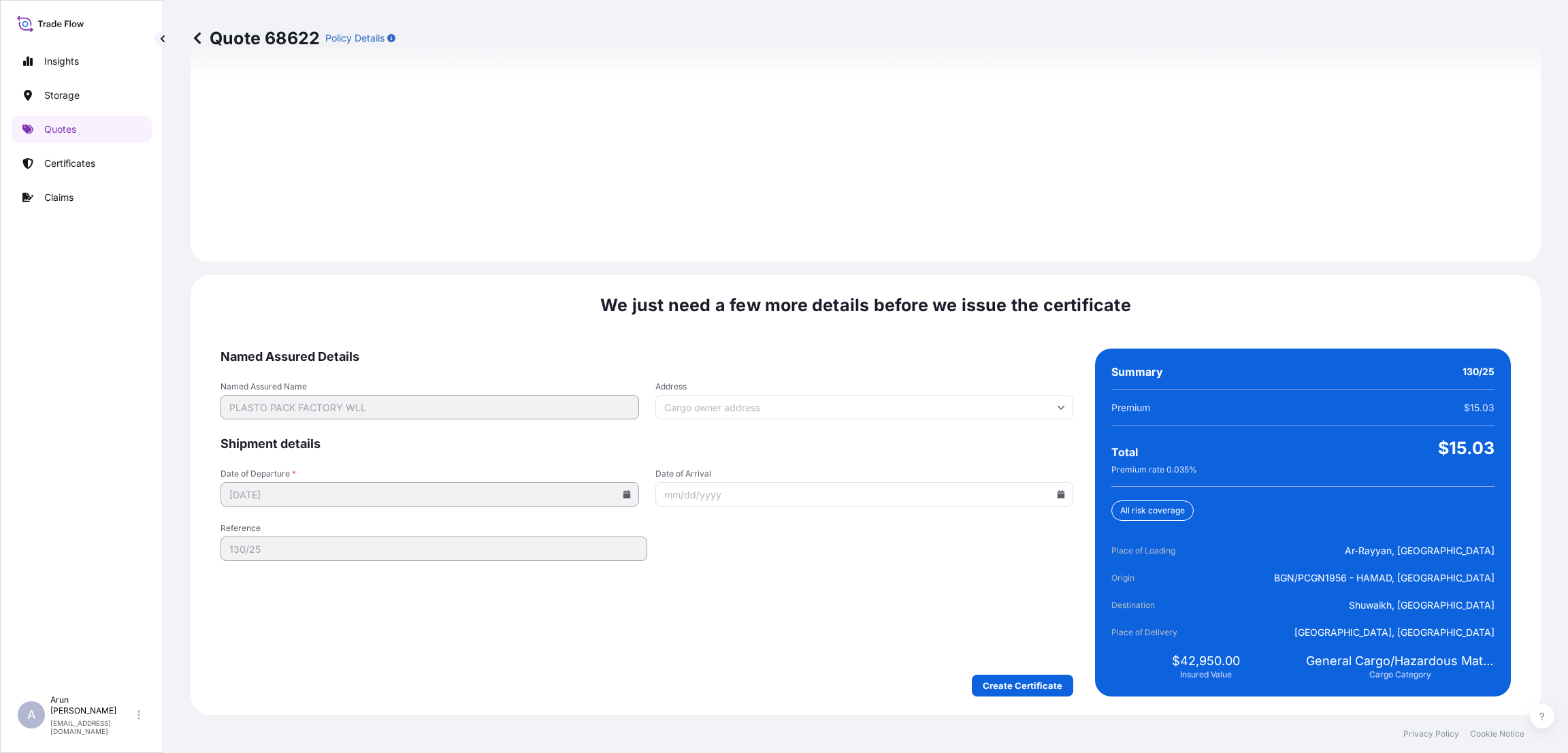
scroll to position [1938, 0]
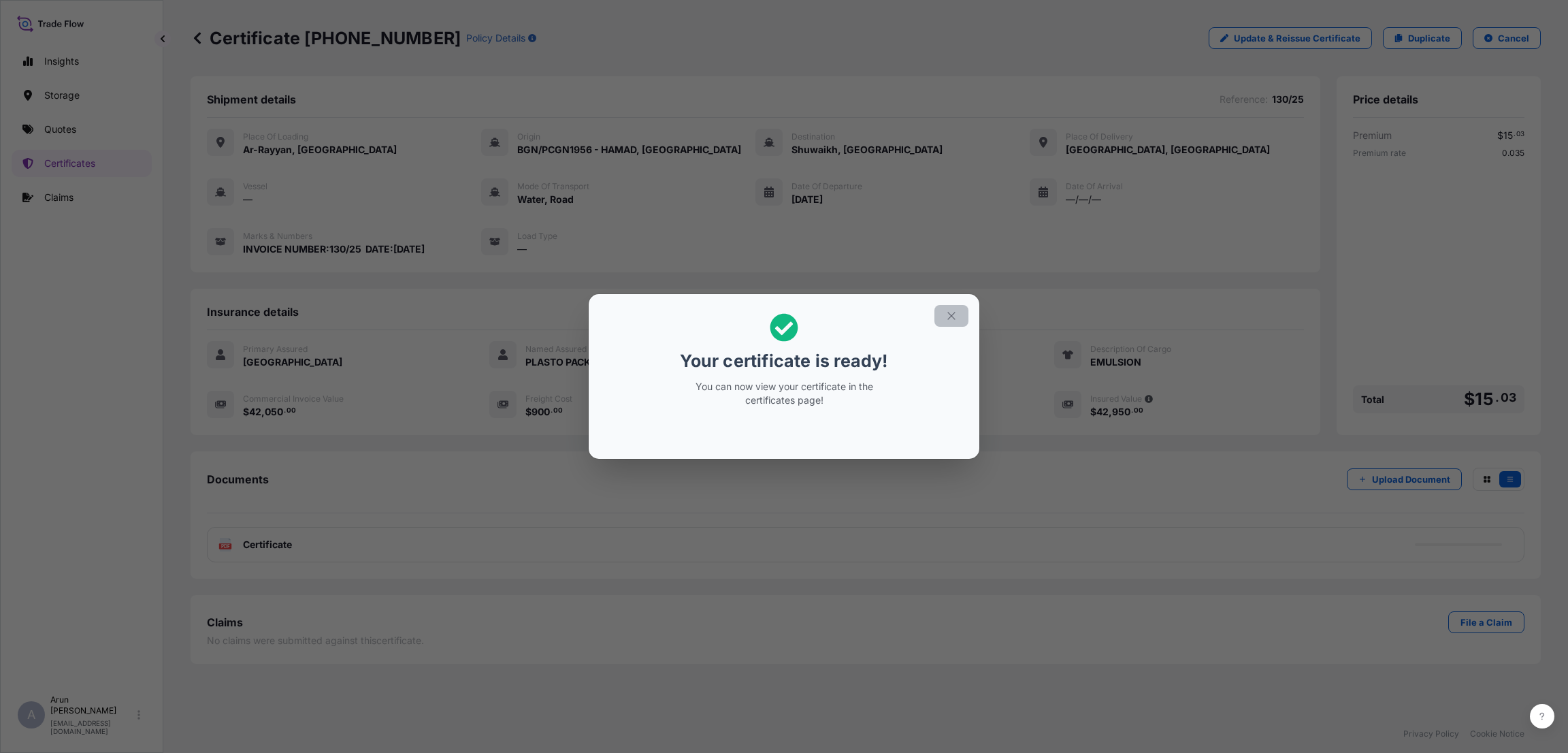
click at [945, 313] on icon "button" at bounding box center [951, 316] width 12 height 12
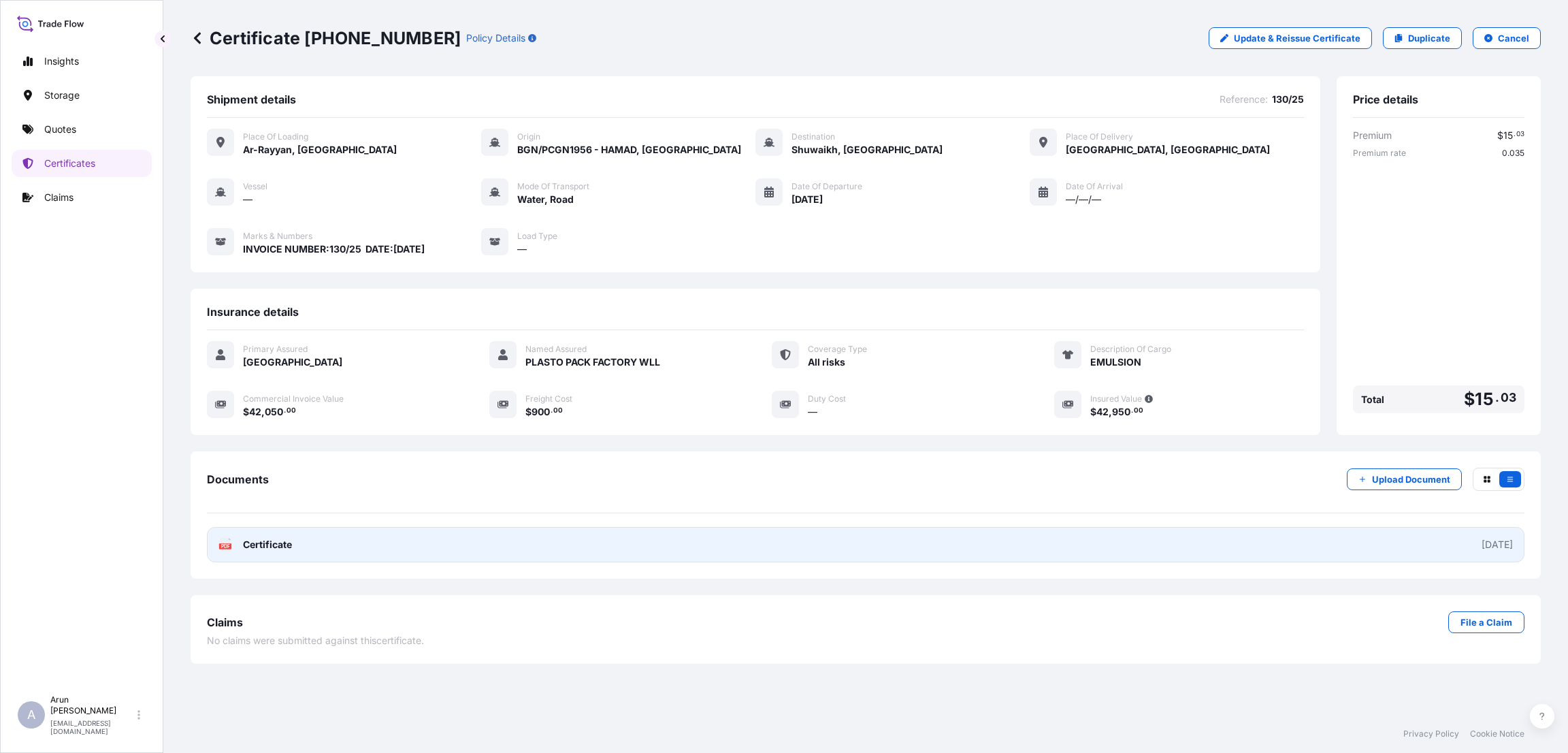
click at [268, 541] on span "Certificate" at bounding box center [268, 544] width 49 height 14
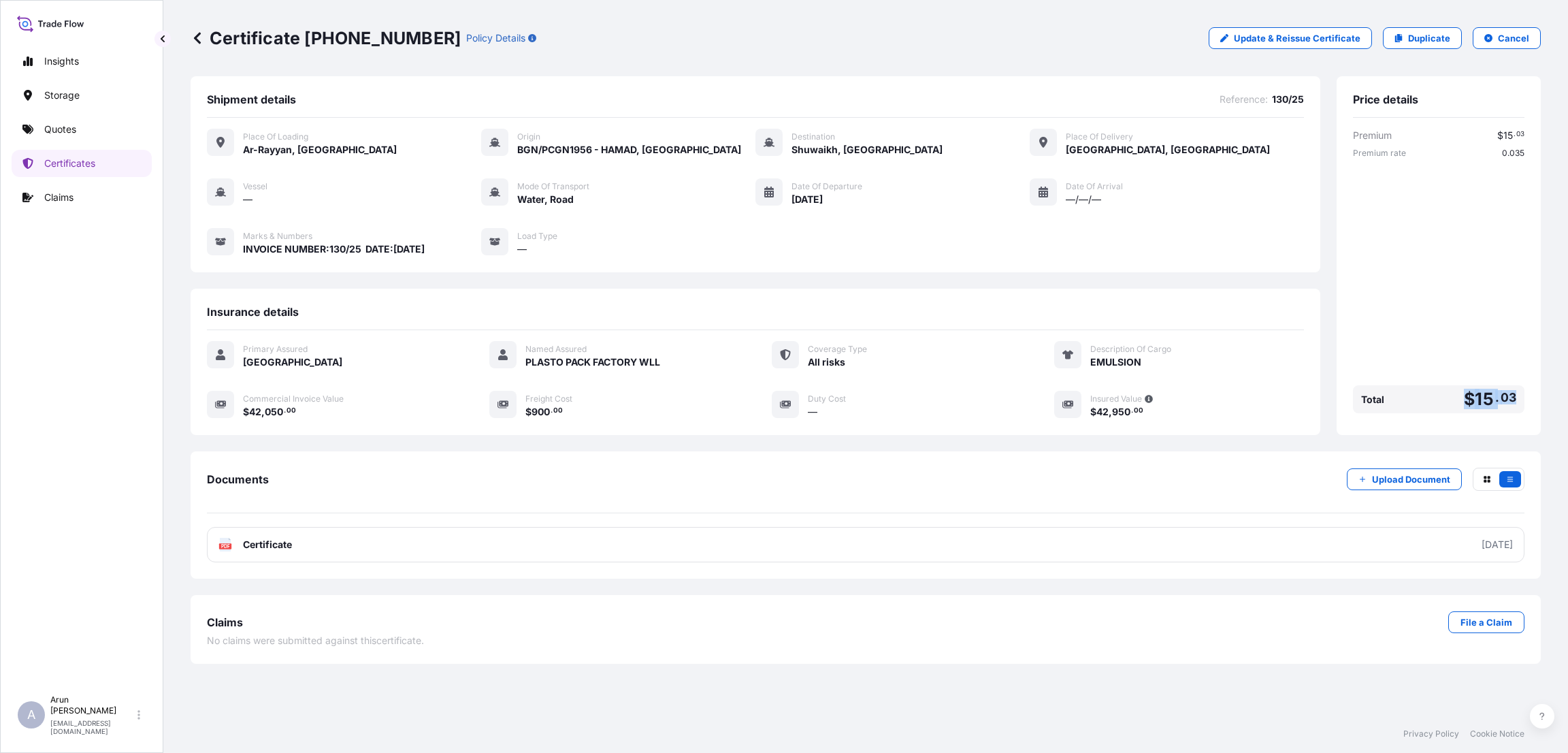
drag, startPoint x: 1464, startPoint y: 397, endPoint x: 1521, endPoint y: 394, distance: 57.1
click at [1521, 394] on div "Total $ 15 . 03" at bounding box center [1439, 399] width 172 height 28
copy span "$ 15 . 03"
